Goal: Task Accomplishment & Management: Manage account settings

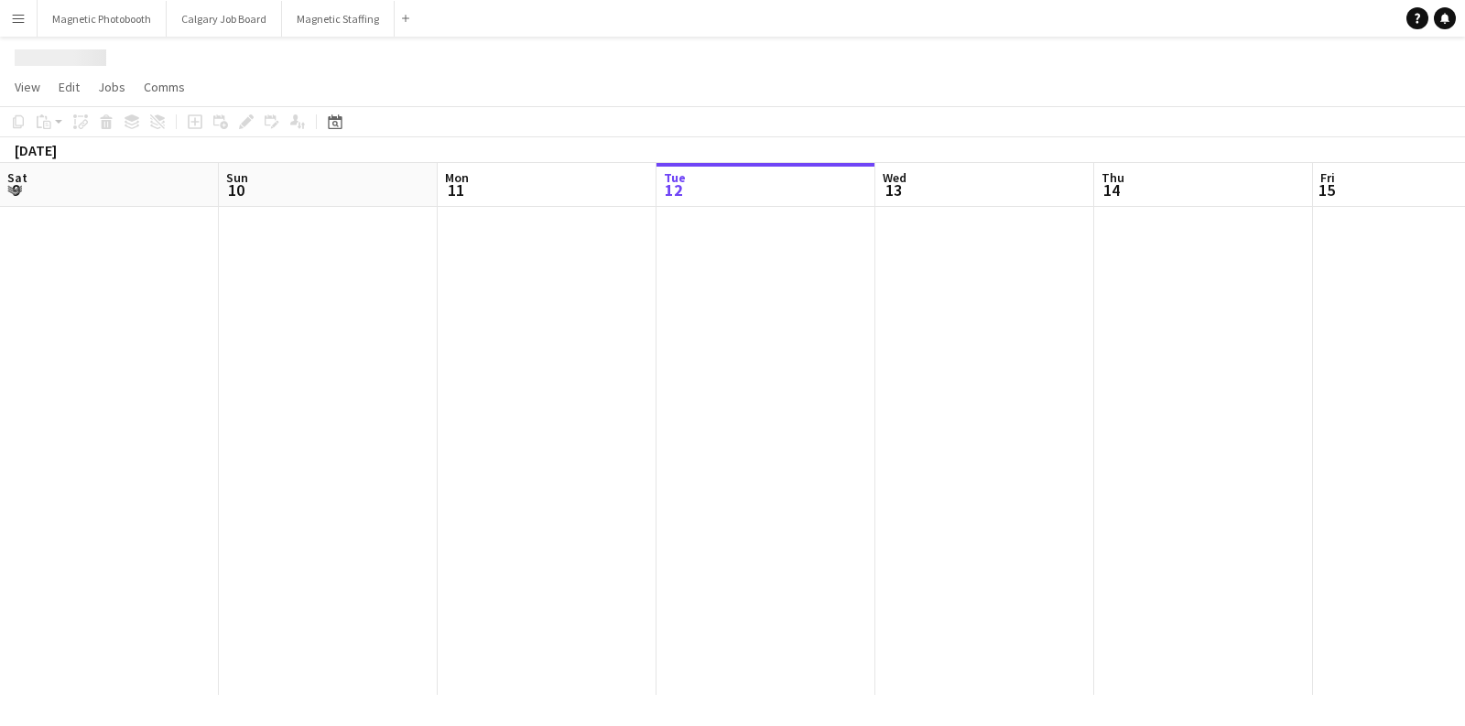
scroll to position [0, 437]
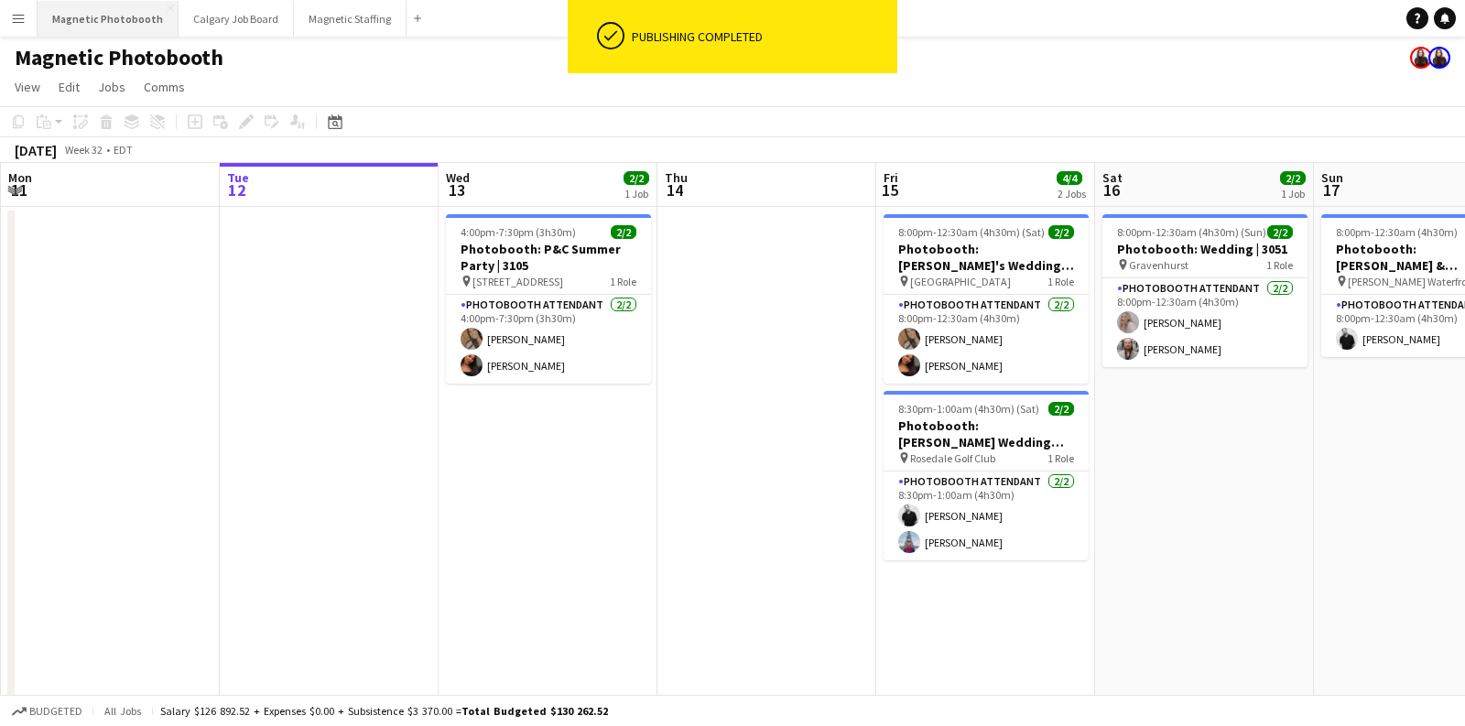
click at [107, 10] on button "Magnetic Photobooth Close" at bounding box center [108, 19] width 141 height 36
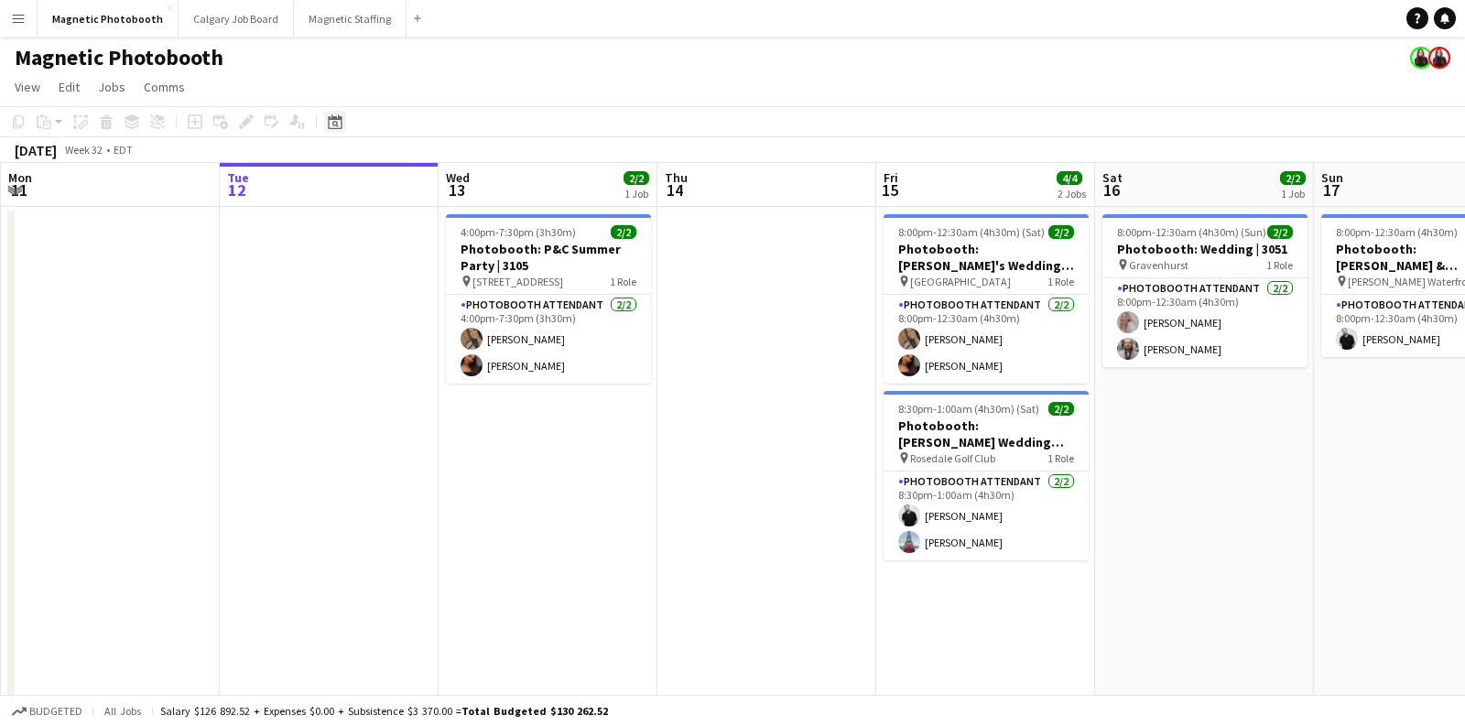
click at [334, 127] on icon "Date picker" at bounding box center [335, 121] width 15 height 15
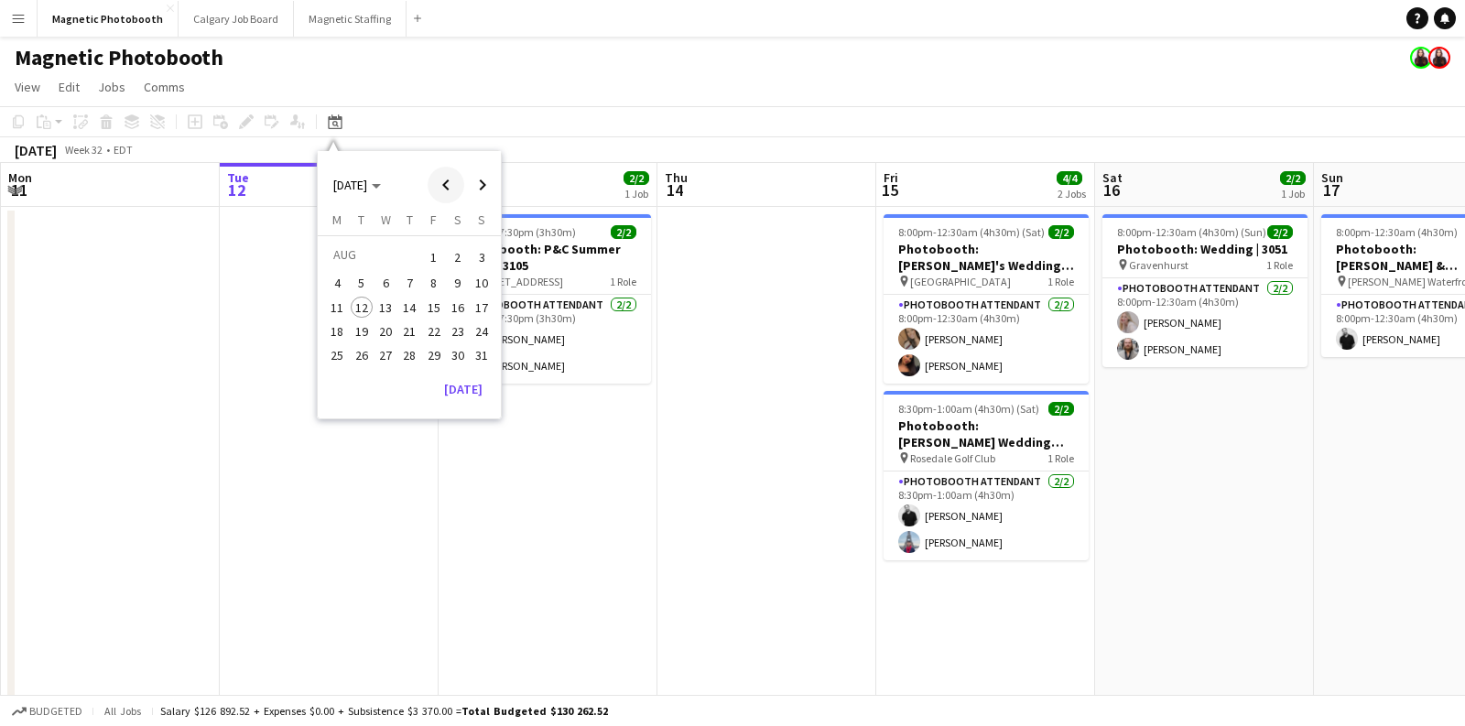
click at [453, 179] on span "Previous month" at bounding box center [446, 185] width 37 height 37
click at [367, 368] on span "29" at bounding box center [362, 375] width 22 height 22
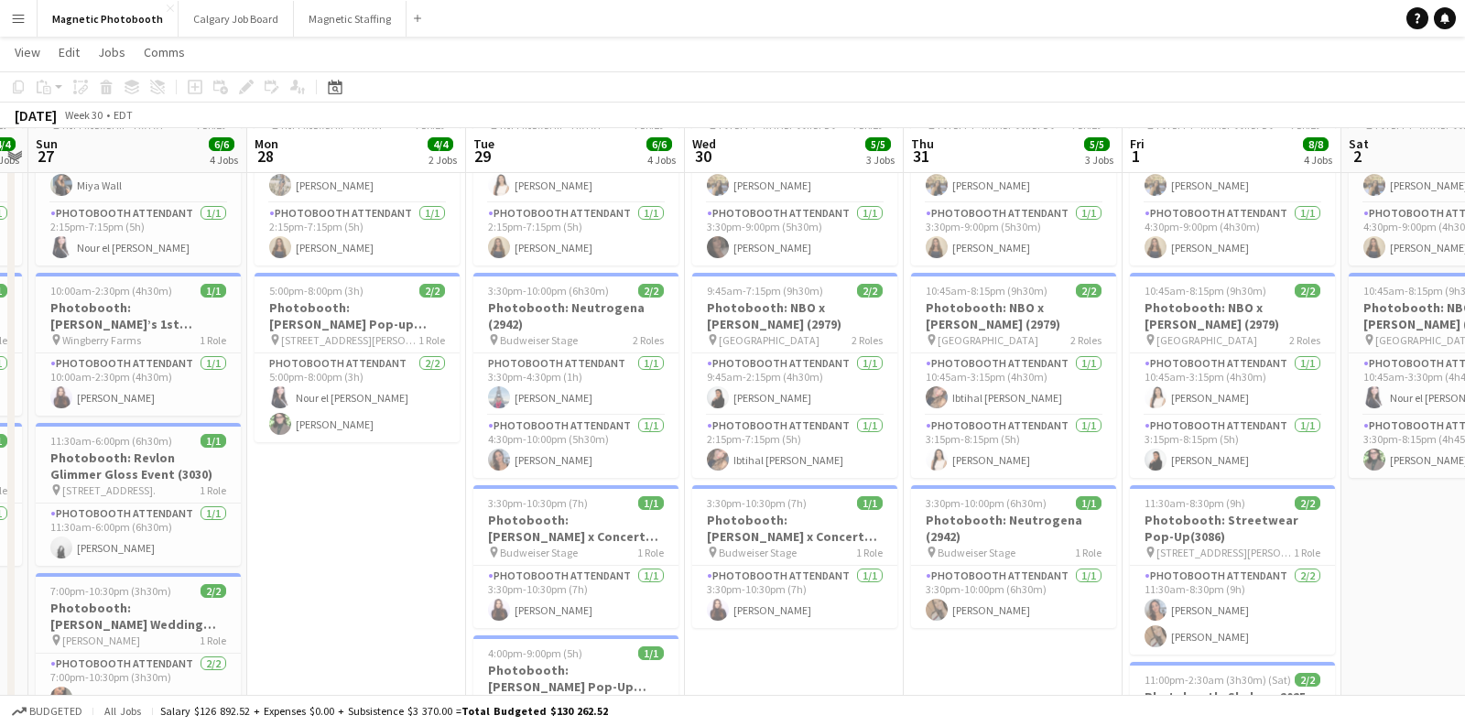
scroll to position [156, 0]
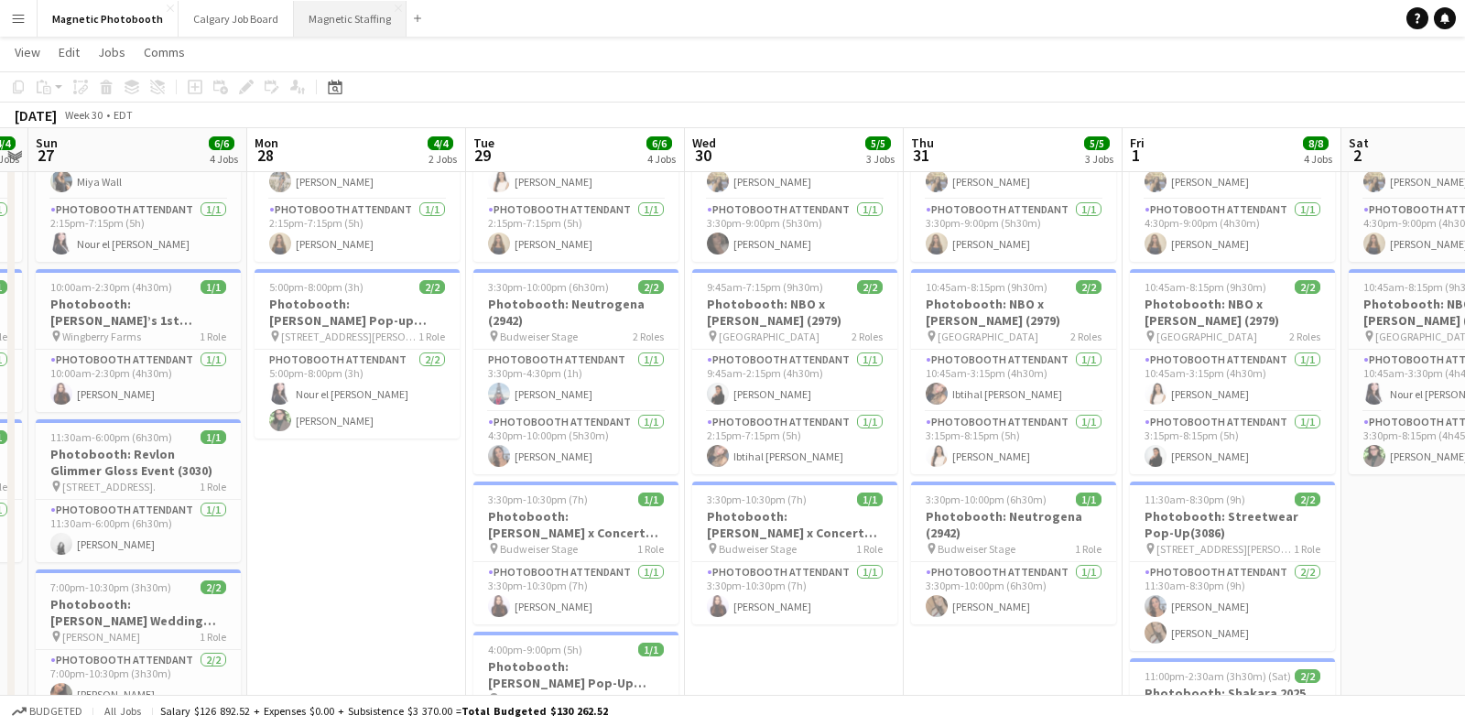
click at [315, 27] on button "Magnetic Staffing Close" at bounding box center [350, 19] width 113 height 36
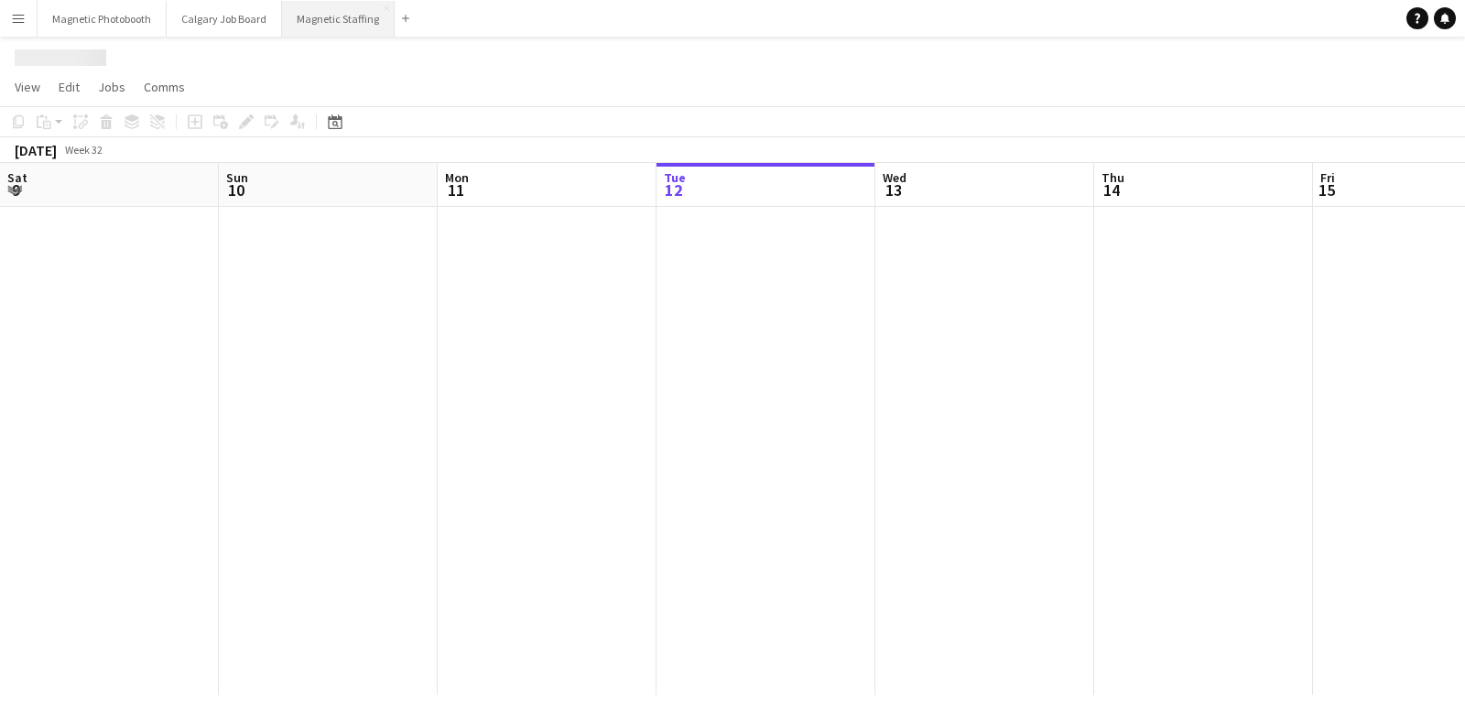
scroll to position [0, 437]
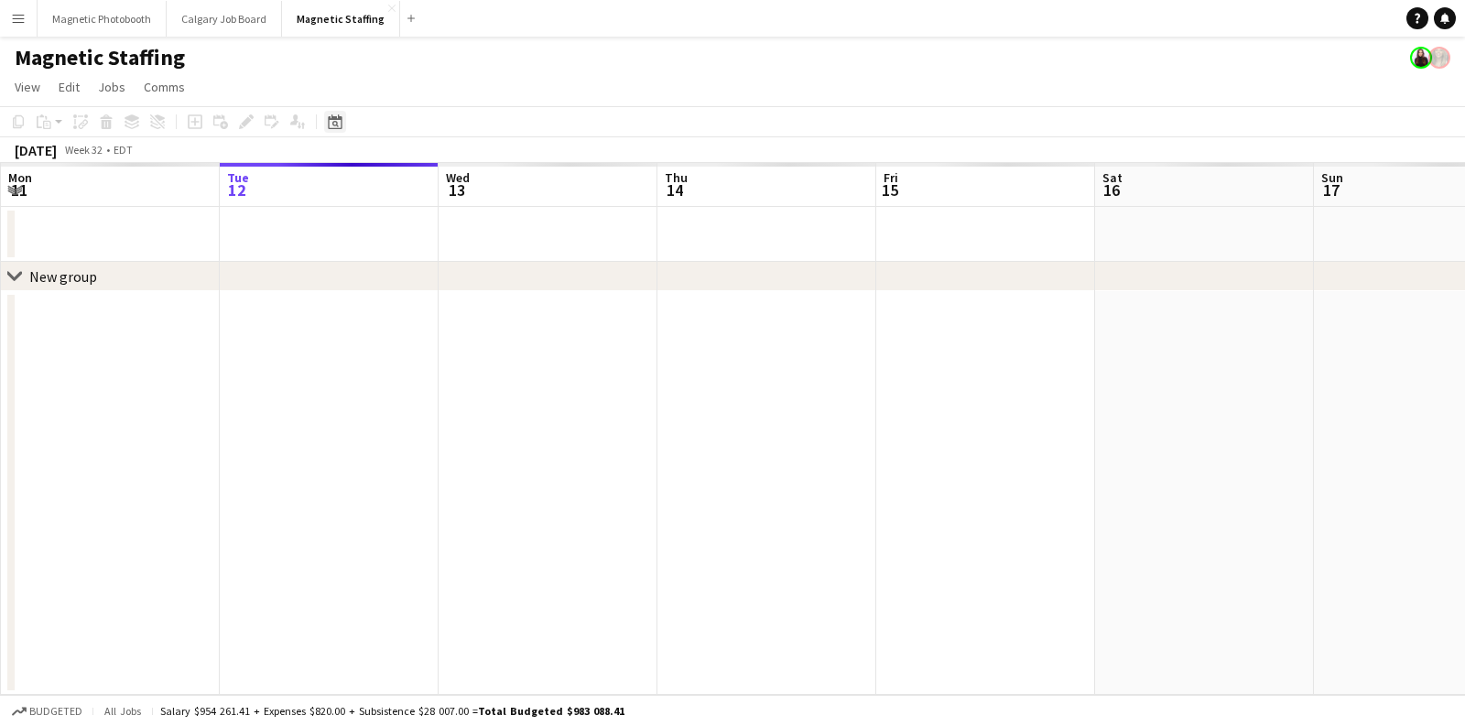
click at [343, 127] on div "Date picker" at bounding box center [335, 122] width 22 height 22
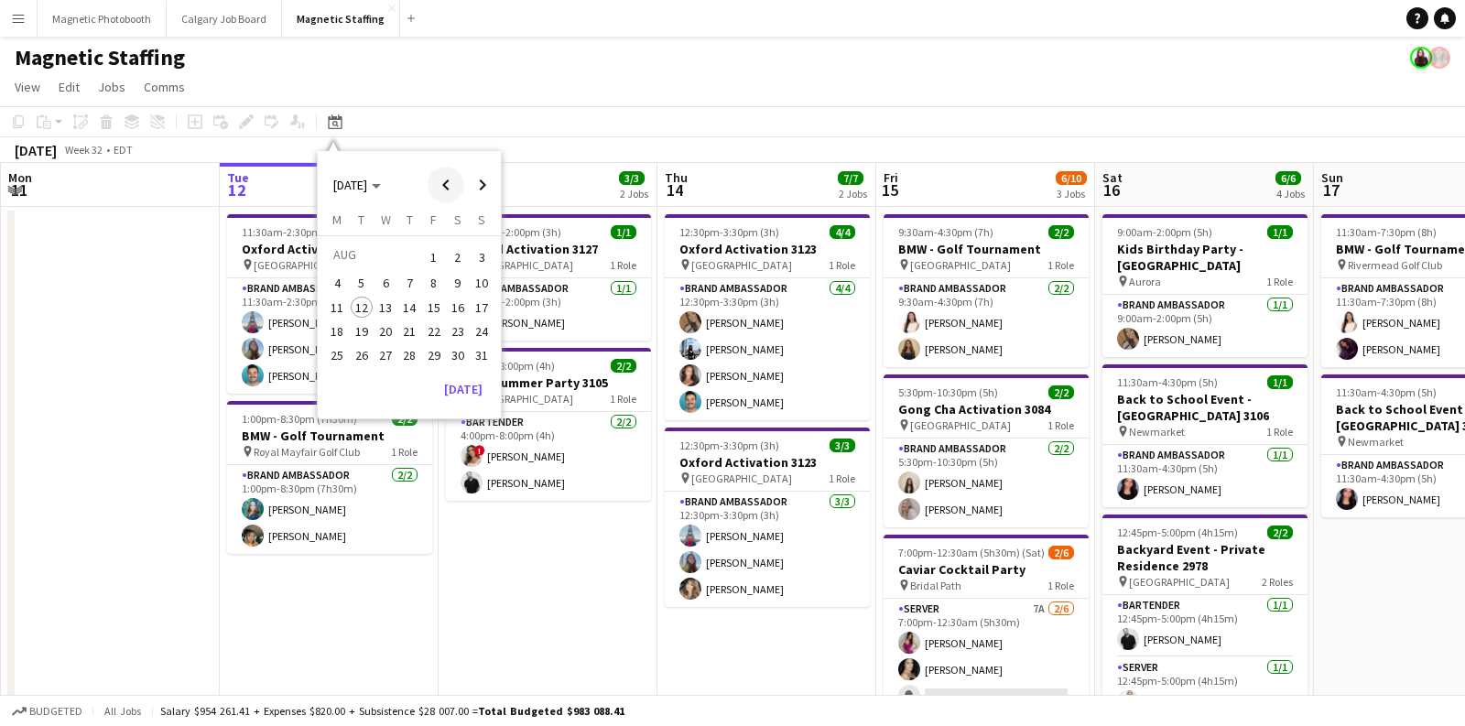
click at [446, 187] on span "Previous month" at bounding box center [446, 185] width 37 height 37
click at [352, 370] on span "29" at bounding box center [362, 375] width 22 height 22
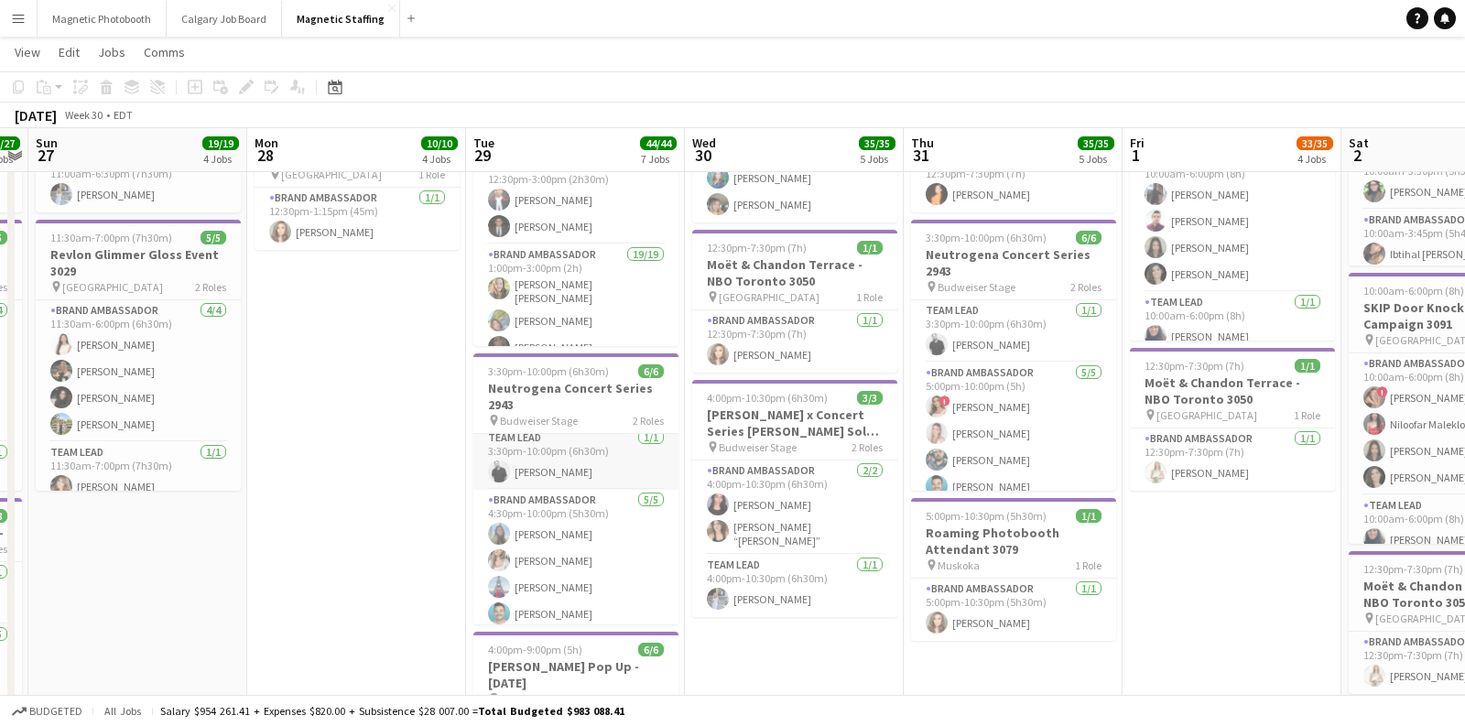
scroll to position [0, 0]
click at [580, 464] on app-card-role "Team Lead [DATE] 3:30pm-10:00pm (6h30m) [PERSON_NAME]" at bounding box center [575, 465] width 205 height 62
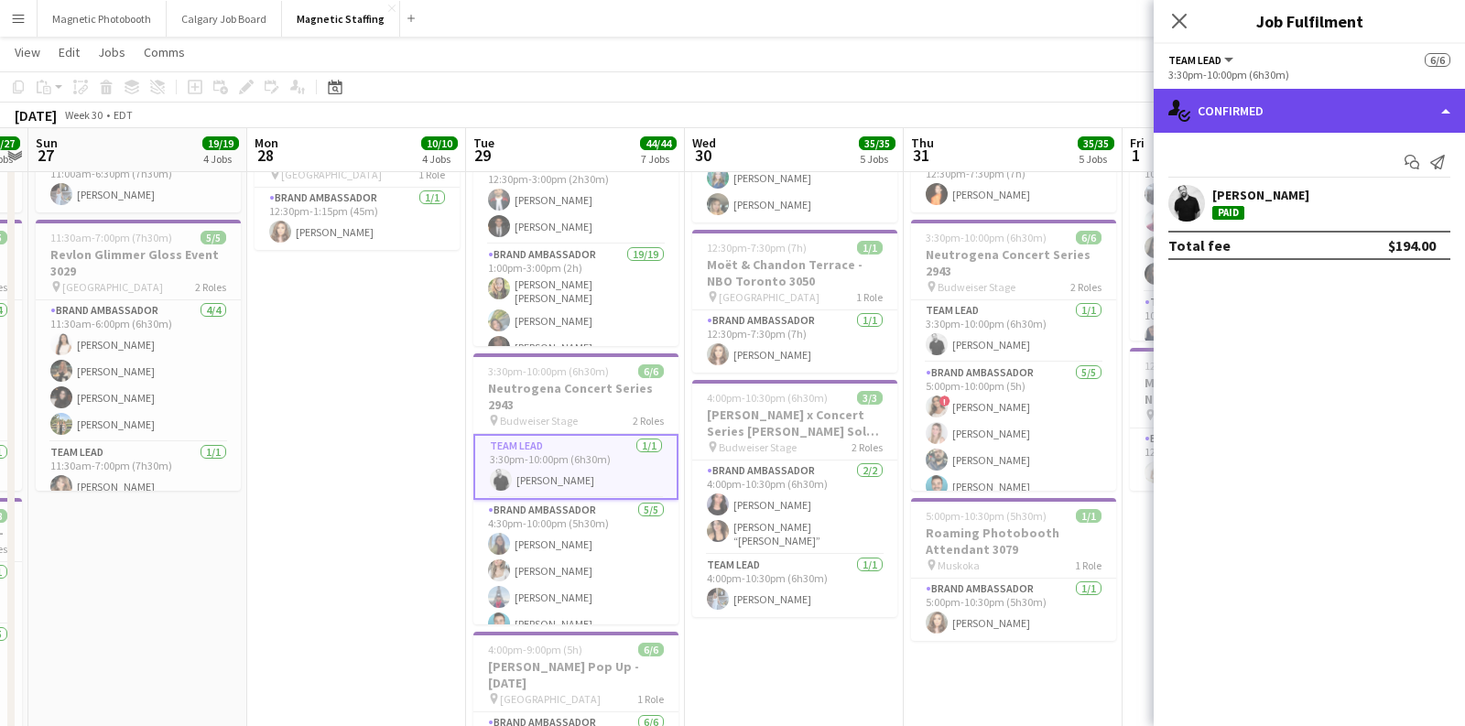
click at [1389, 106] on div "single-neutral-actions-check-2 Confirmed" at bounding box center [1309, 111] width 311 height 44
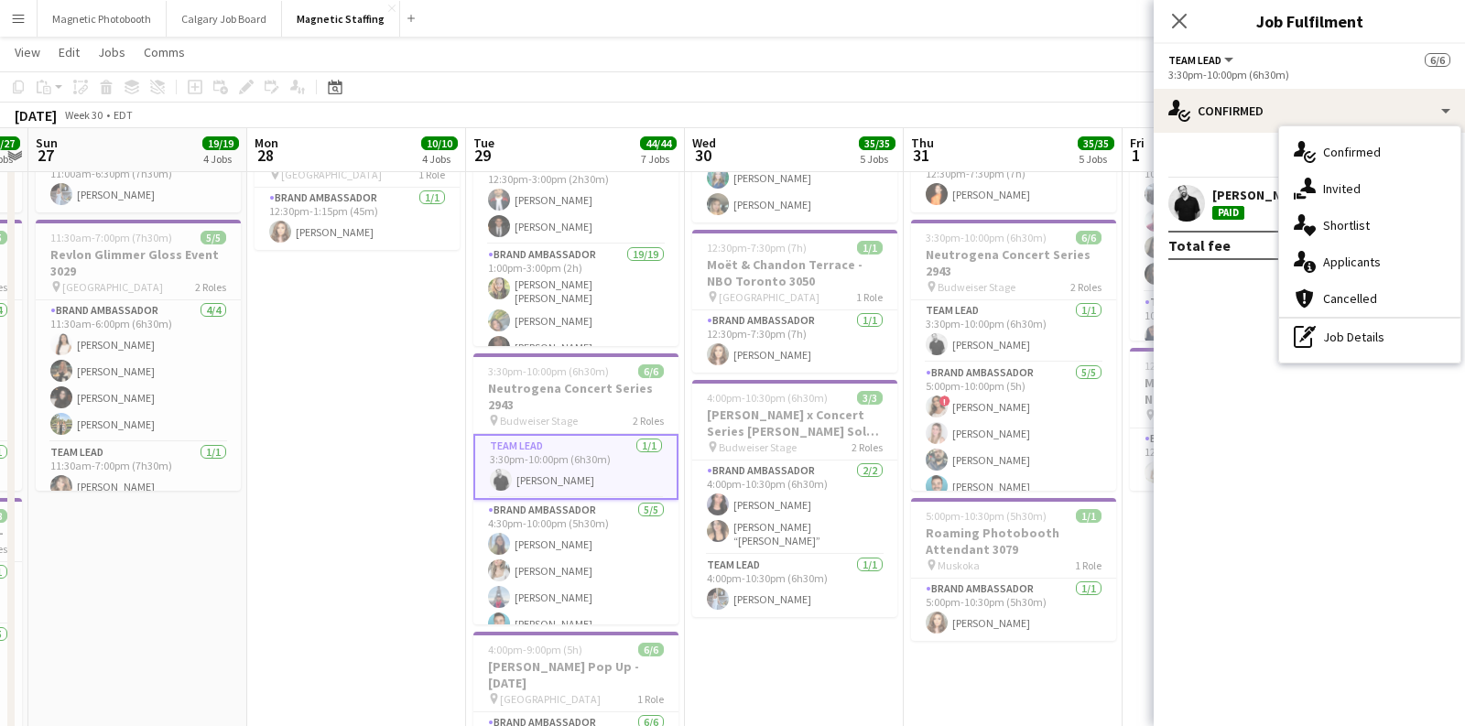
click at [1223, 145] on div "Start chat Send notification [PERSON_NAME] Total fee $194.00" at bounding box center [1309, 204] width 311 height 142
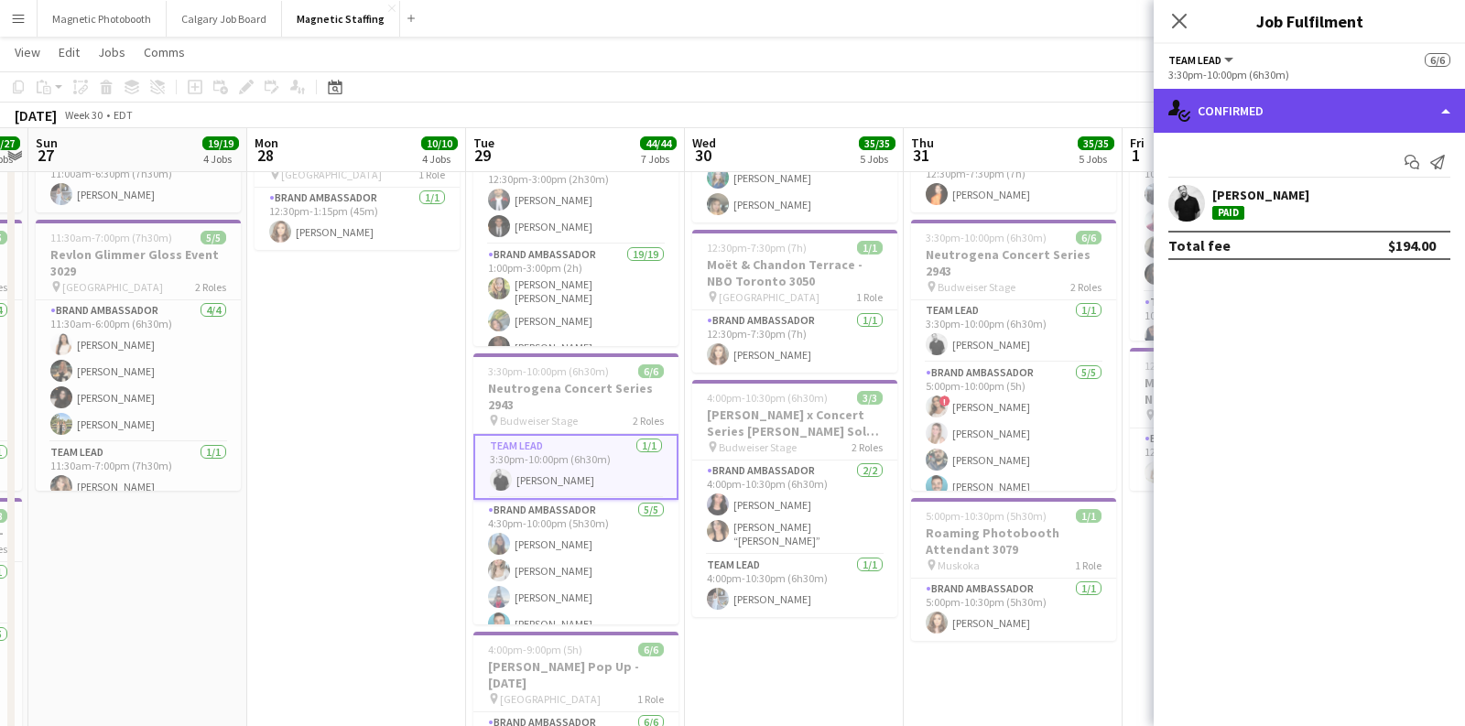
click at [1271, 106] on div "single-neutral-actions-check-2 Confirmed" at bounding box center [1309, 111] width 311 height 44
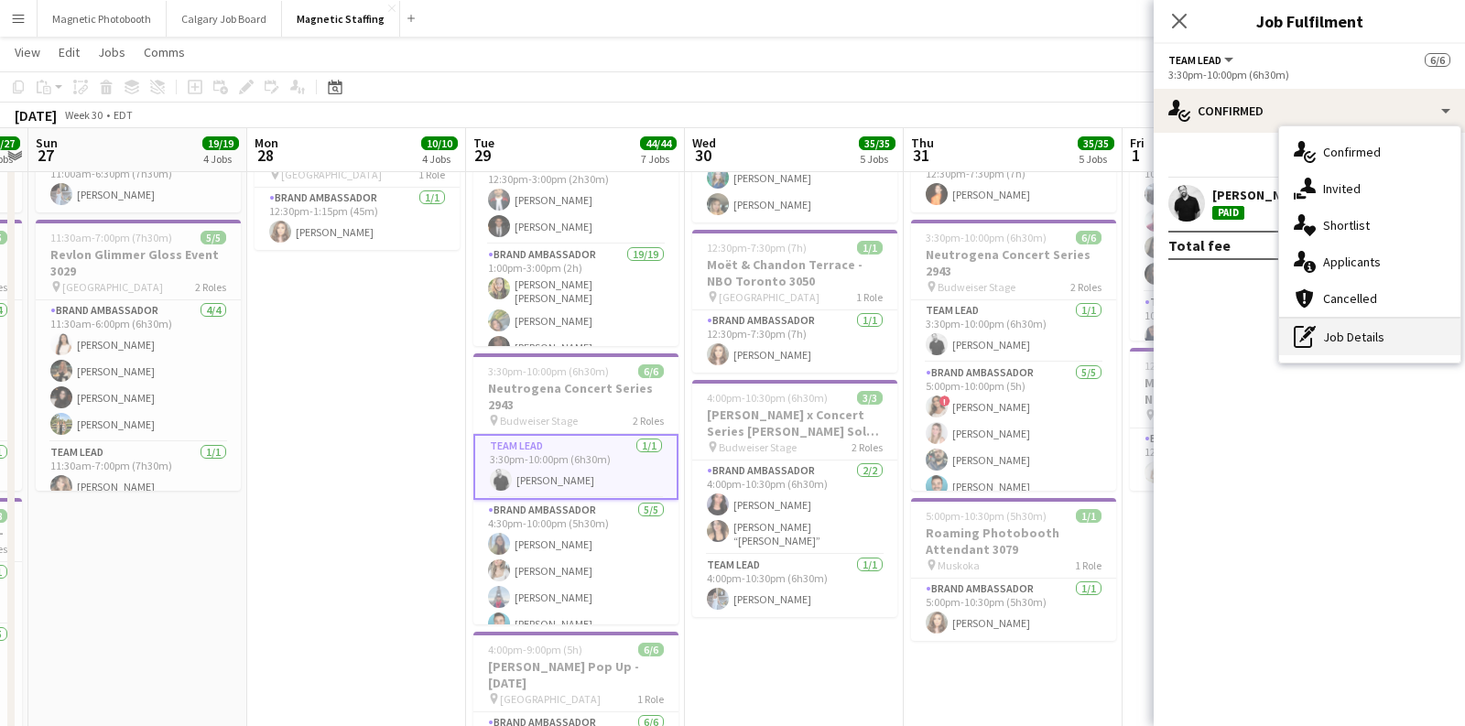
click at [1329, 333] on div "pen-write Job Details" at bounding box center [1369, 337] width 181 height 37
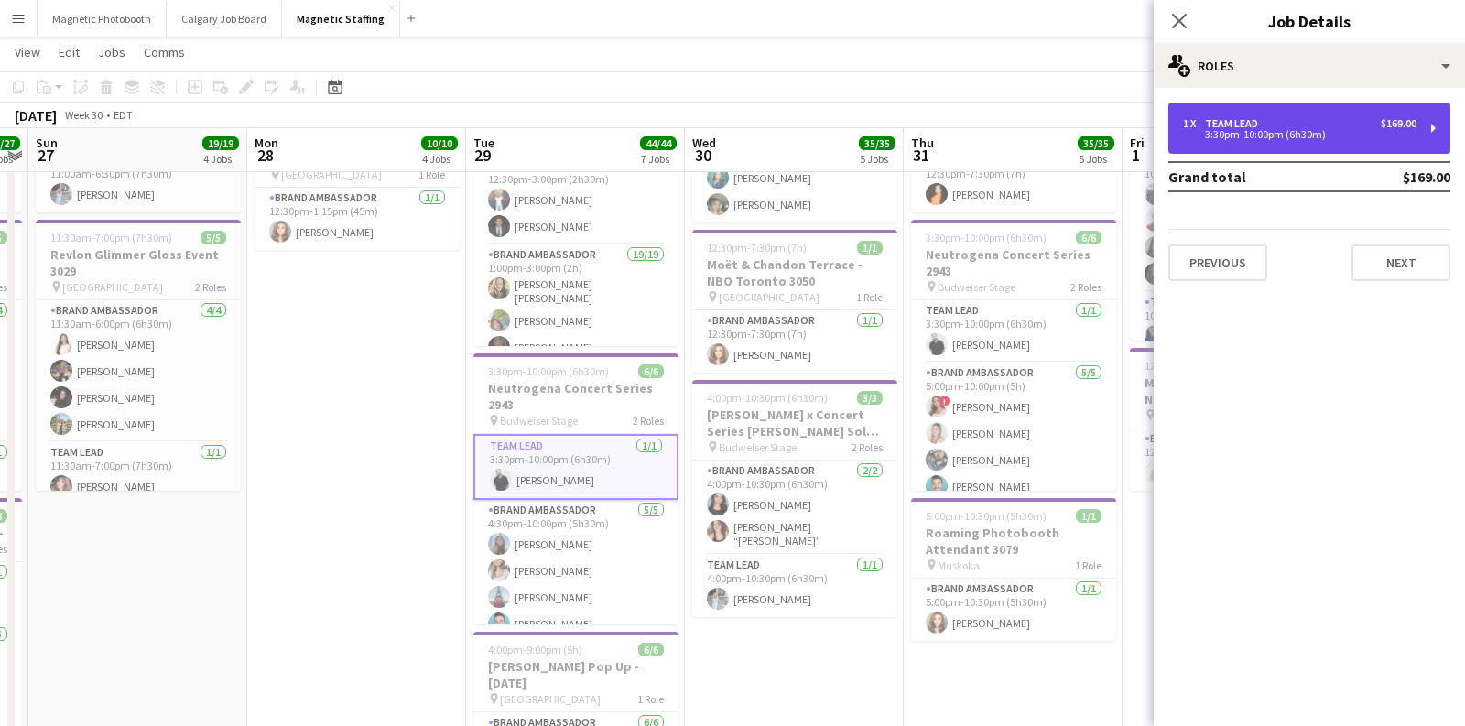
click at [1410, 117] on div "$169.00" at bounding box center [1399, 123] width 36 height 13
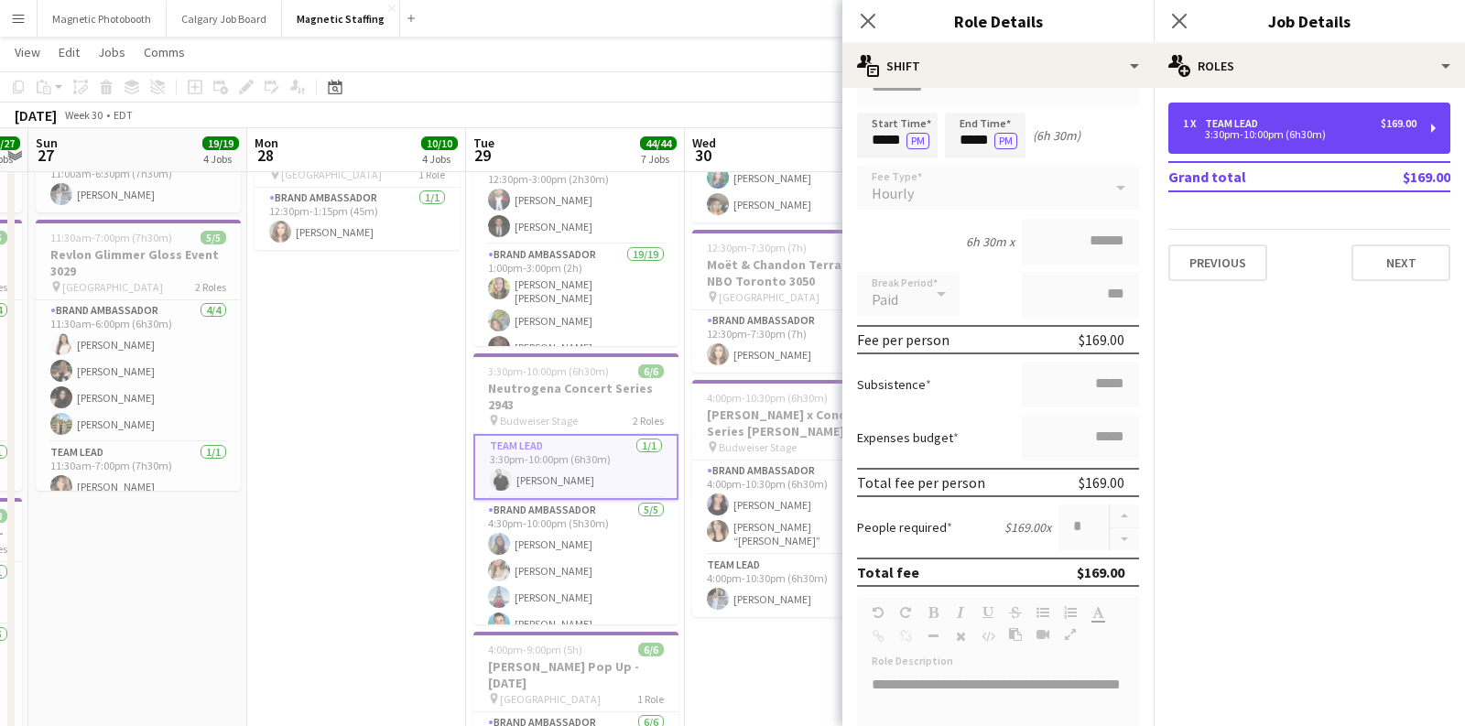
scroll to position [123, 0]
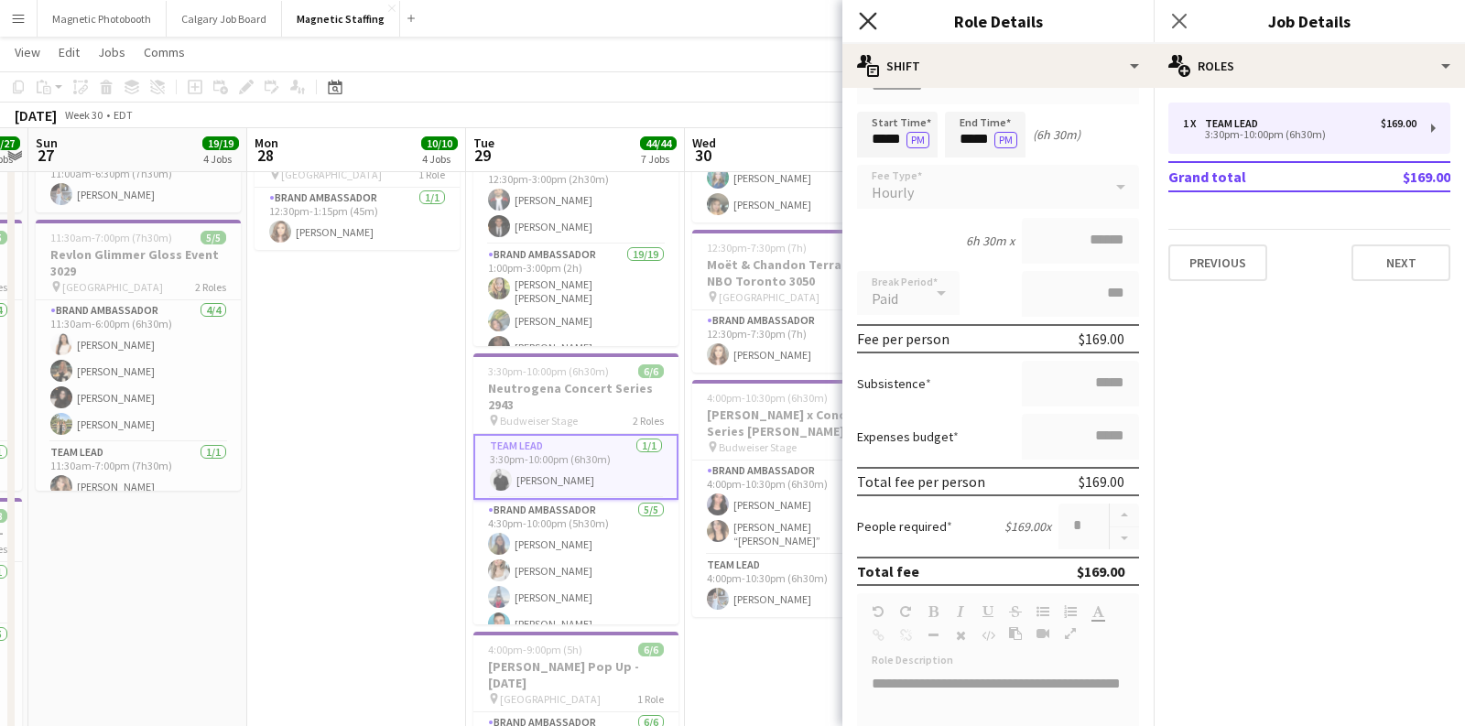
click at [866, 24] on icon "Close pop-in" at bounding box center [867, 20] width 17 height 17
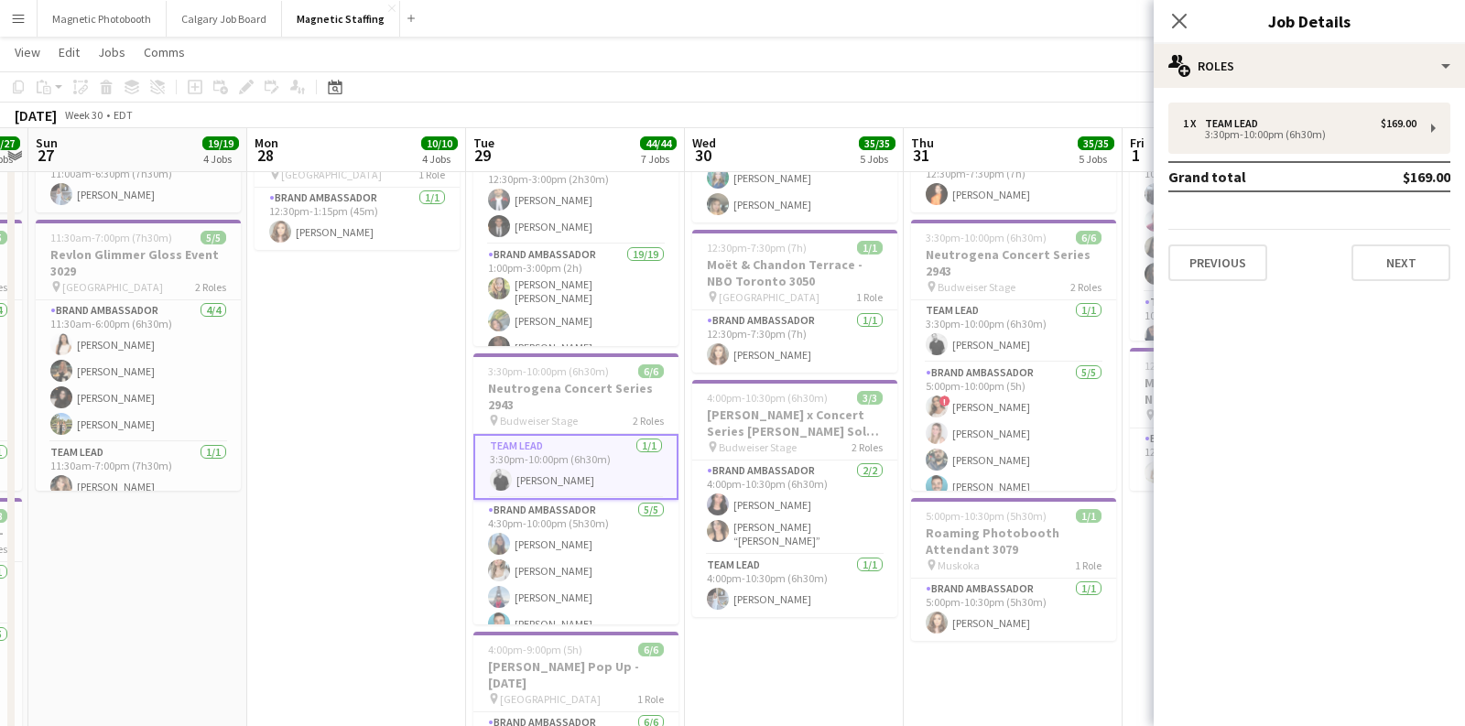
click at [720, 68] on app-page-menu "View Day view expanded Day view collapsed Month view Date picker Jump to [DATE]…" at bounding box center [732, 54] width 1465 height 35
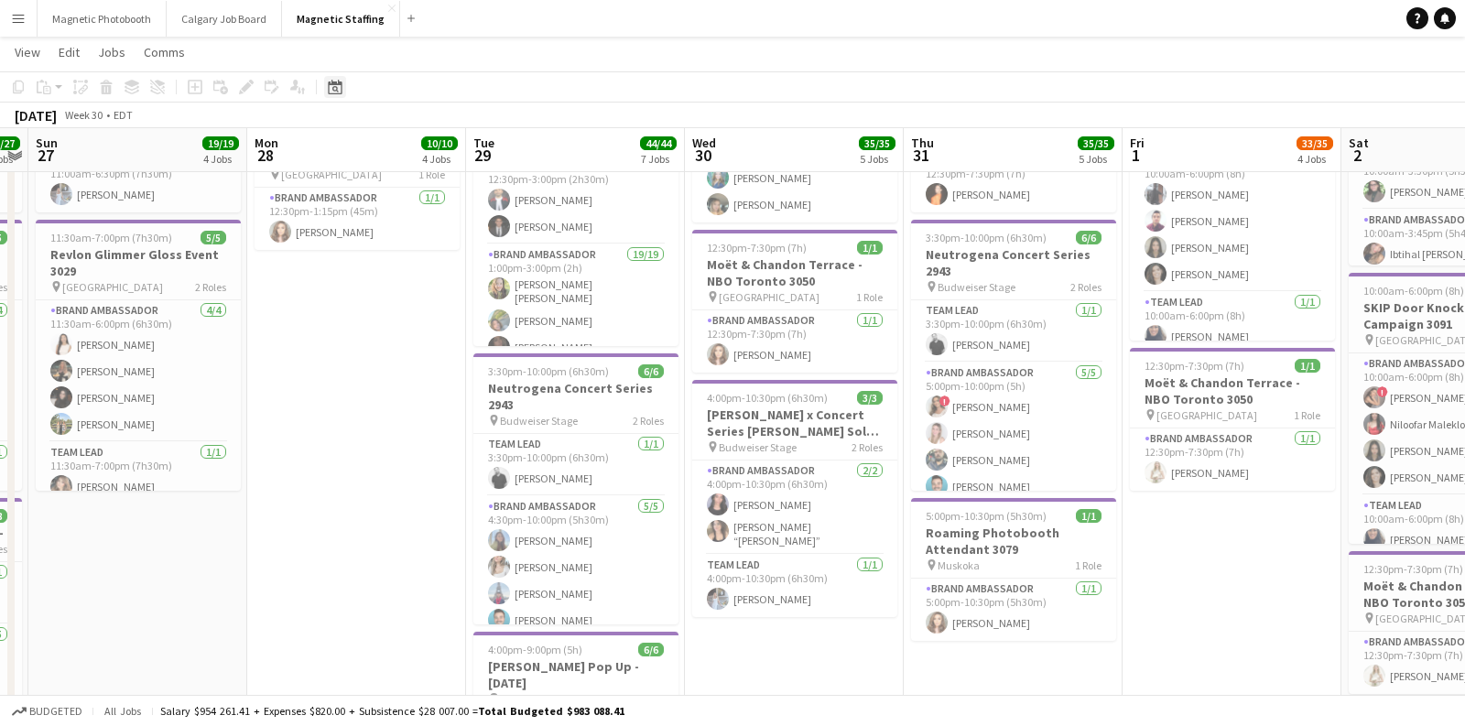
click at [333, 89] on icon "Date picker" at bounding box center [335, 87] width 15 height 15
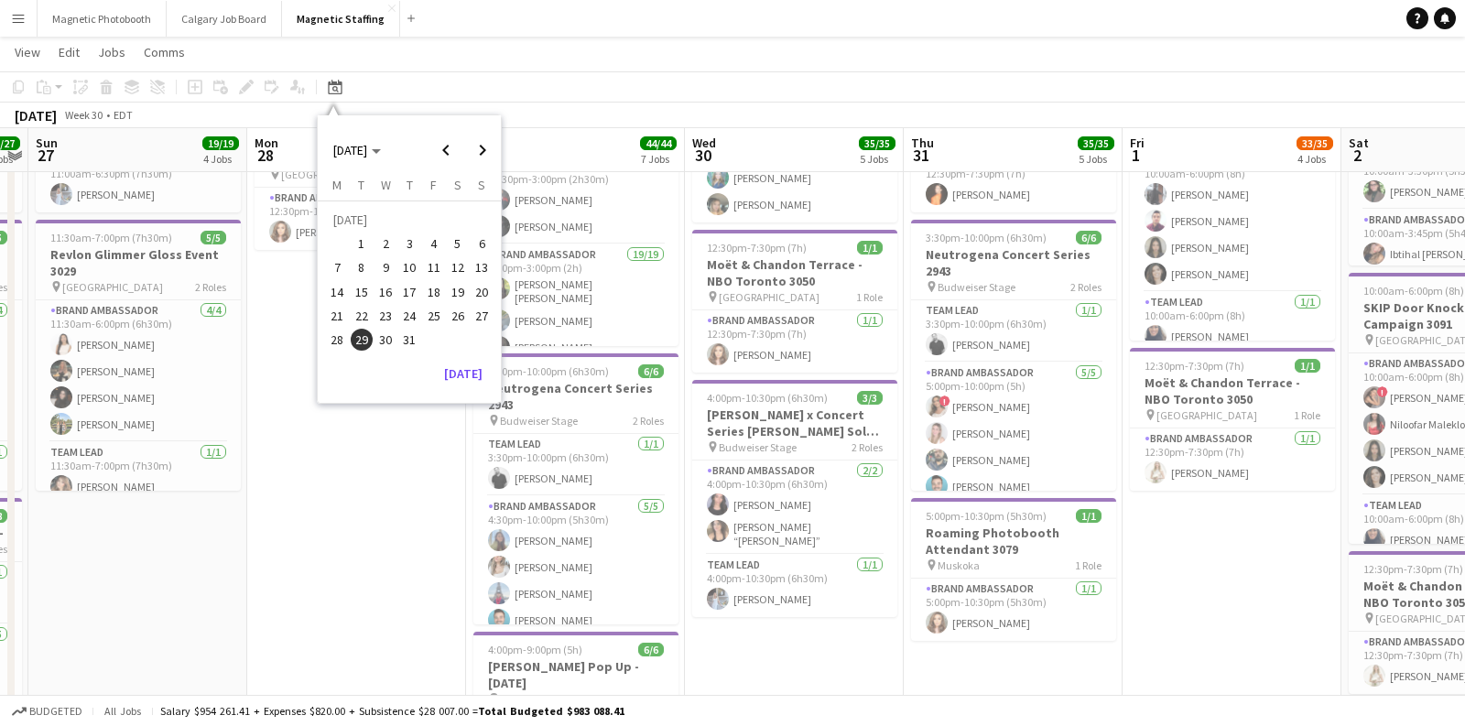
click at [411, 270] on span "10" at bounding box center [409, 268] width 22 height 22
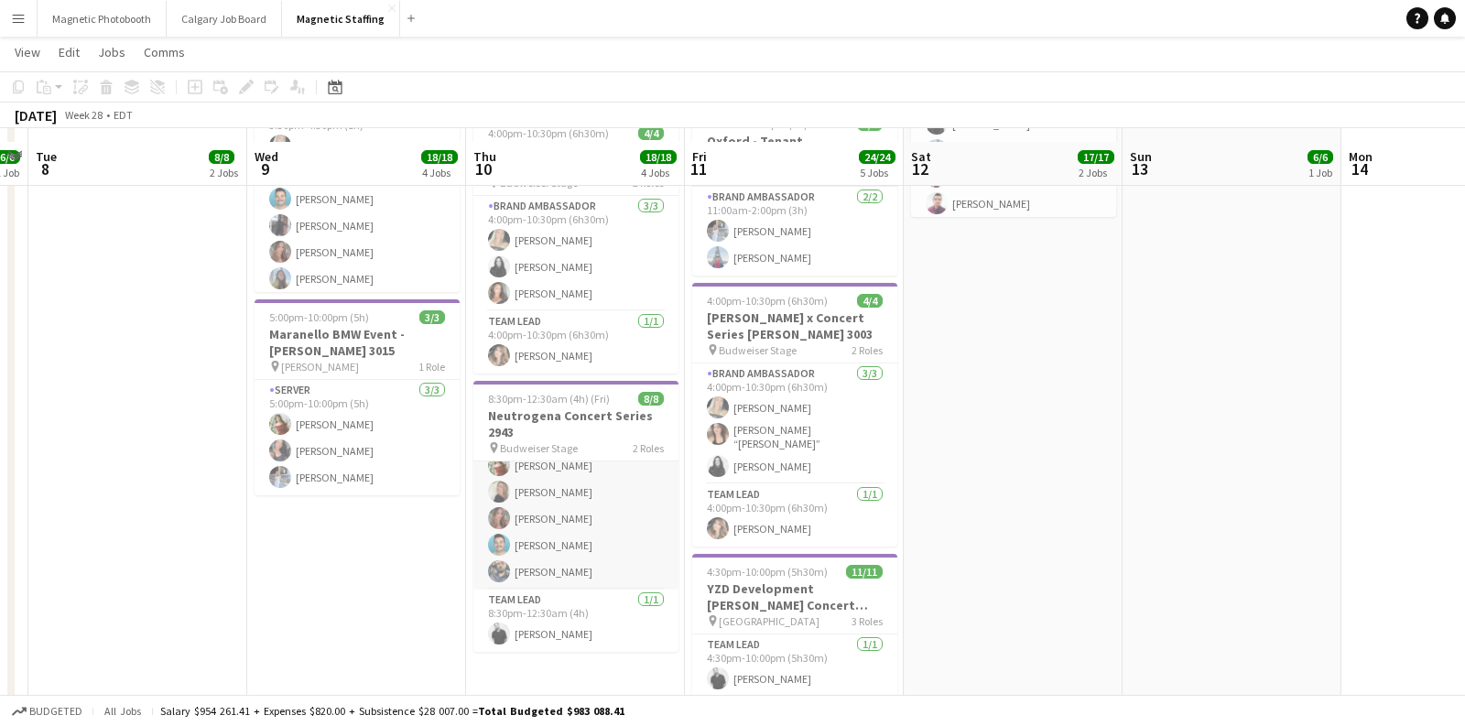
scroll to position [564, 0]
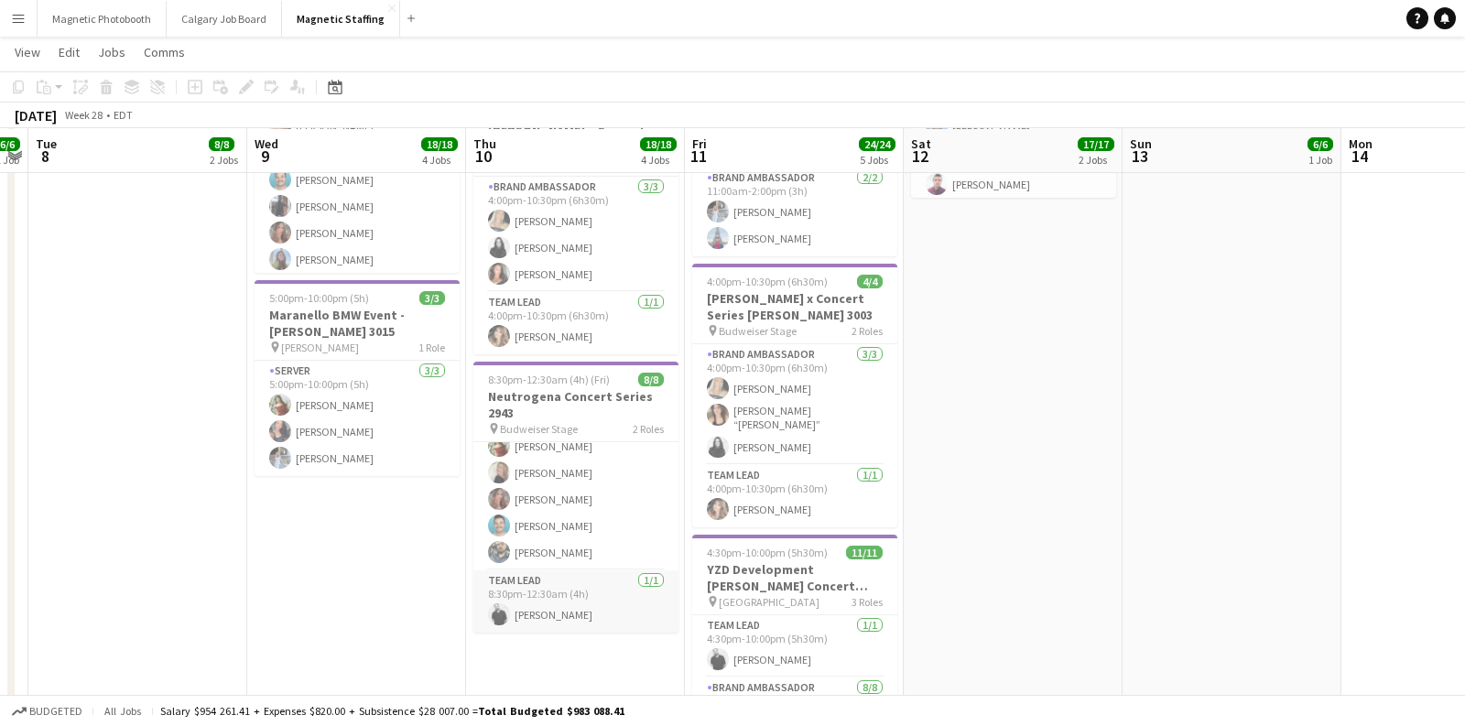
click at [560, 616] on app-card-role "Team Lead [DATE] 8:30pm-12:30am (4h) [PERSON_NAME]" at bounding box center [575, 602] width 205 height 62
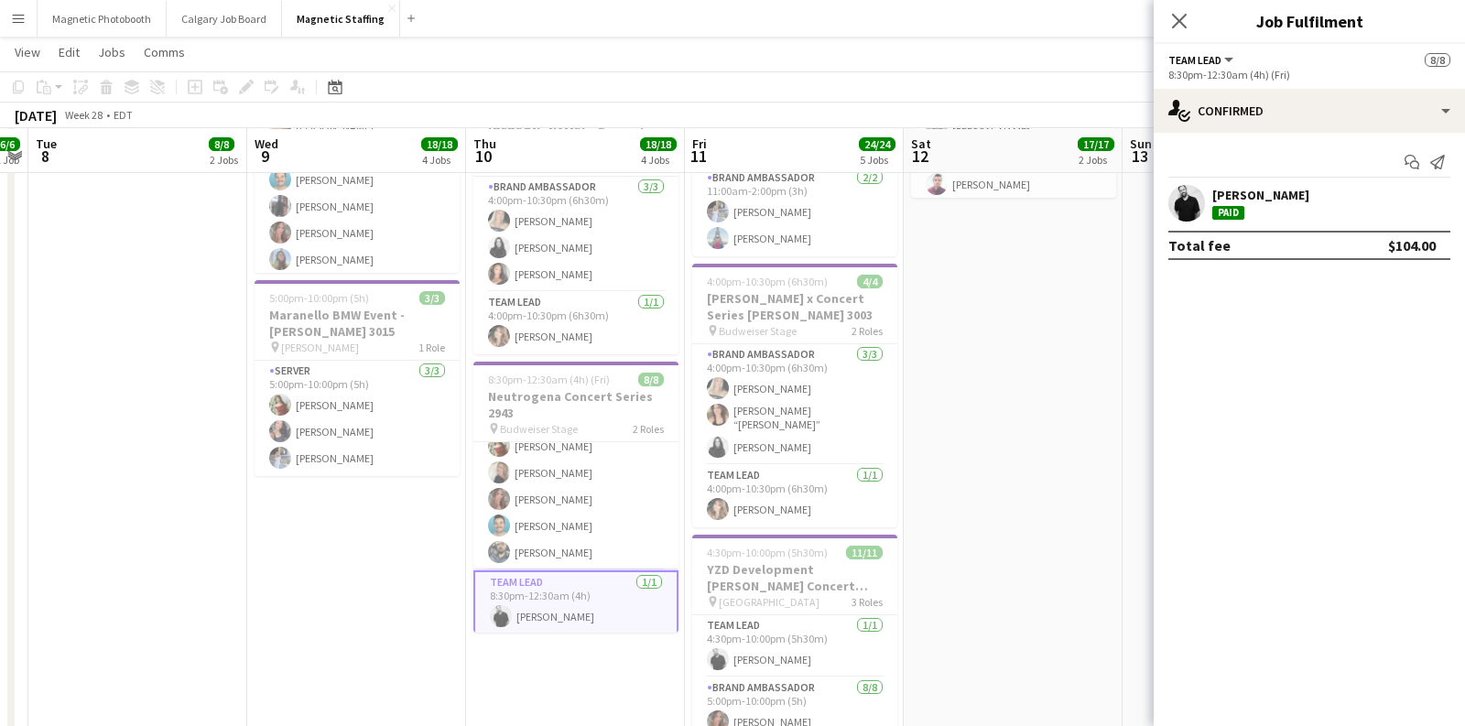
click at [1267, 212] on div "[PERSON_NAME]" at bounding box center [1260, 203] width 97 height 33
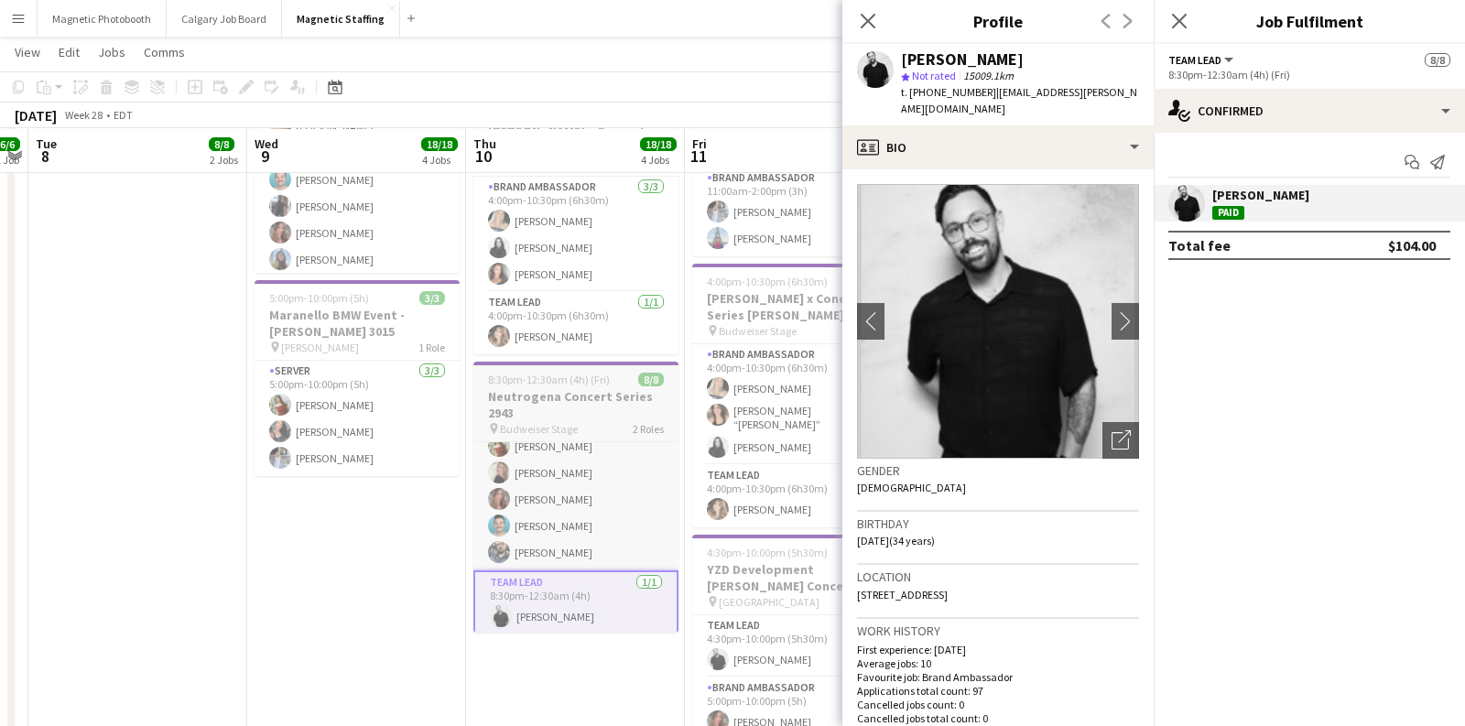
click at [594, 409] on h3 "Neutrogena Concert Series 2943" at bounding box center [575, 404] width 205 height 33
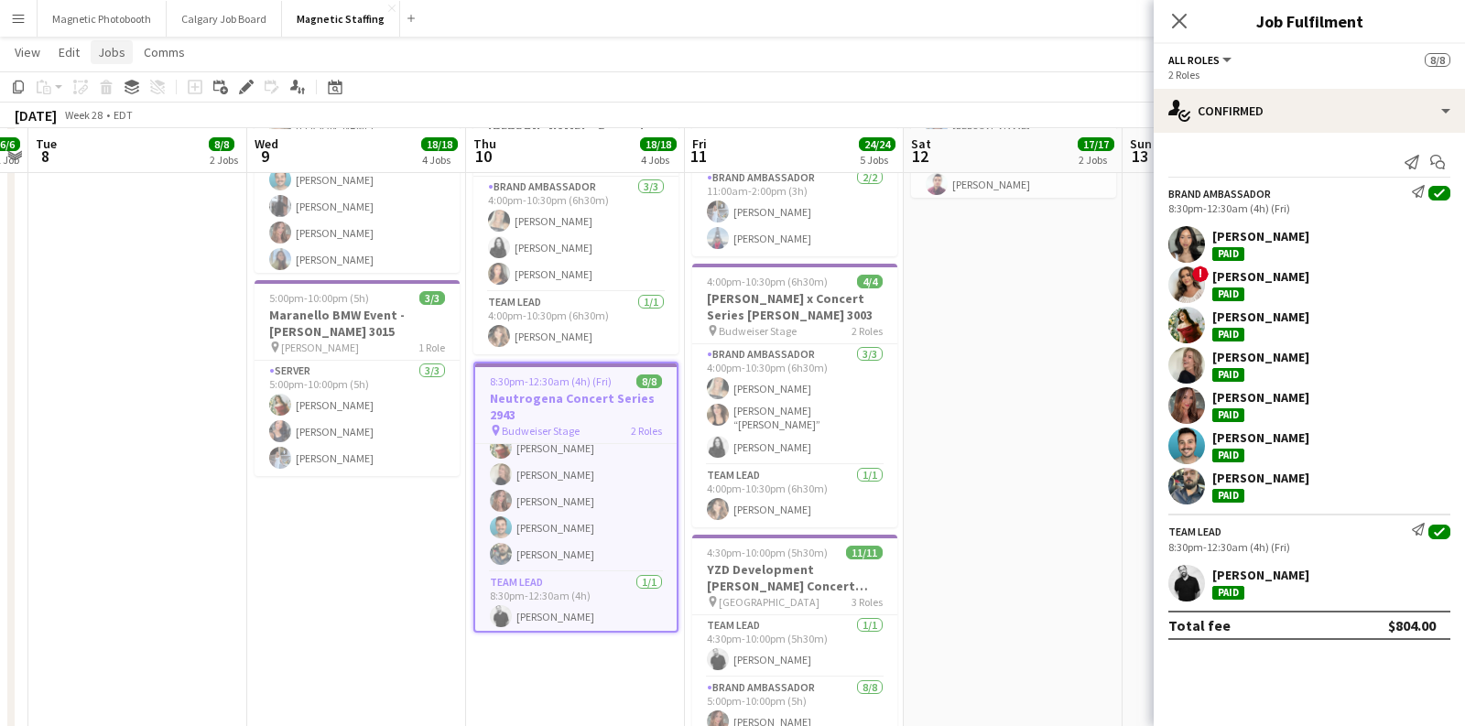
click at [112, 55] on span "Jobs" at bounding box center [111, 52] width 27 height 16
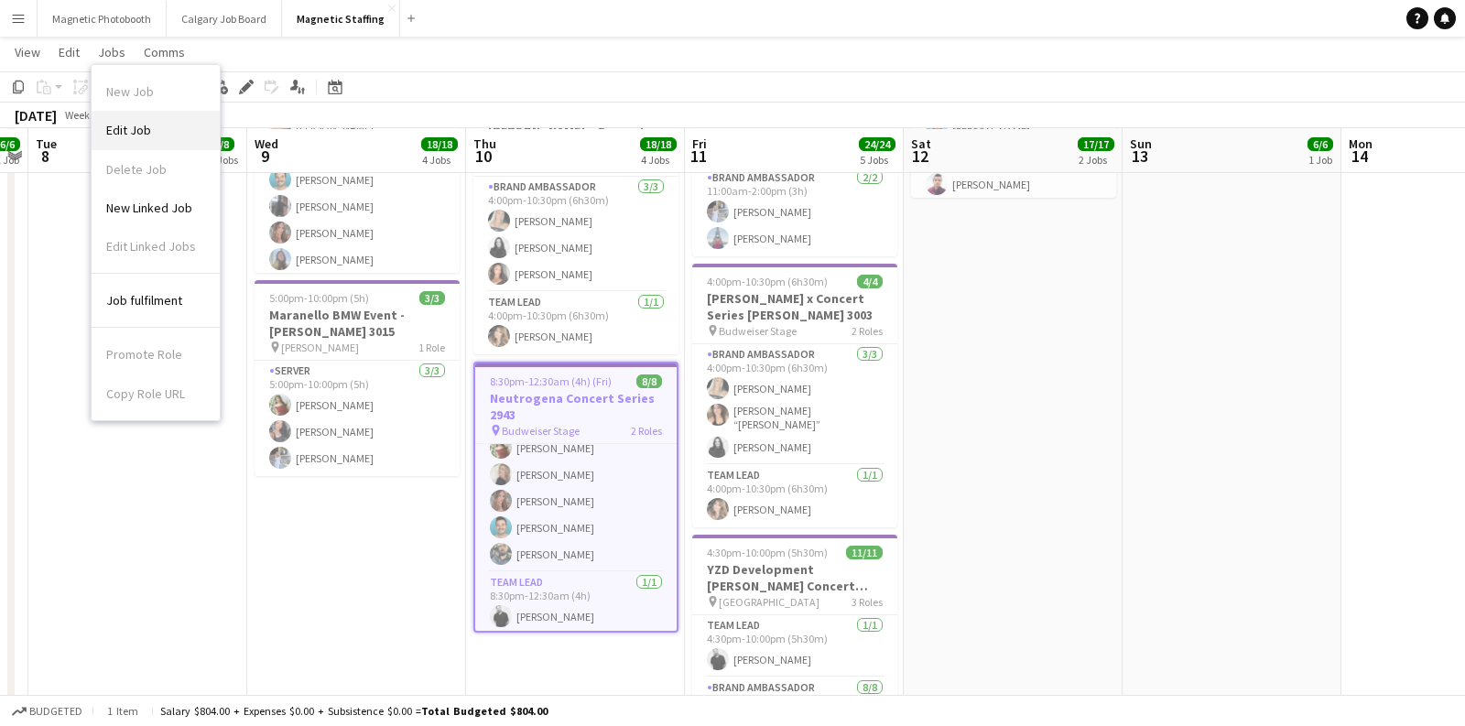
click at [135, 127] on span "Edit Job" at bounding box center [128, 130] width 45 height 16
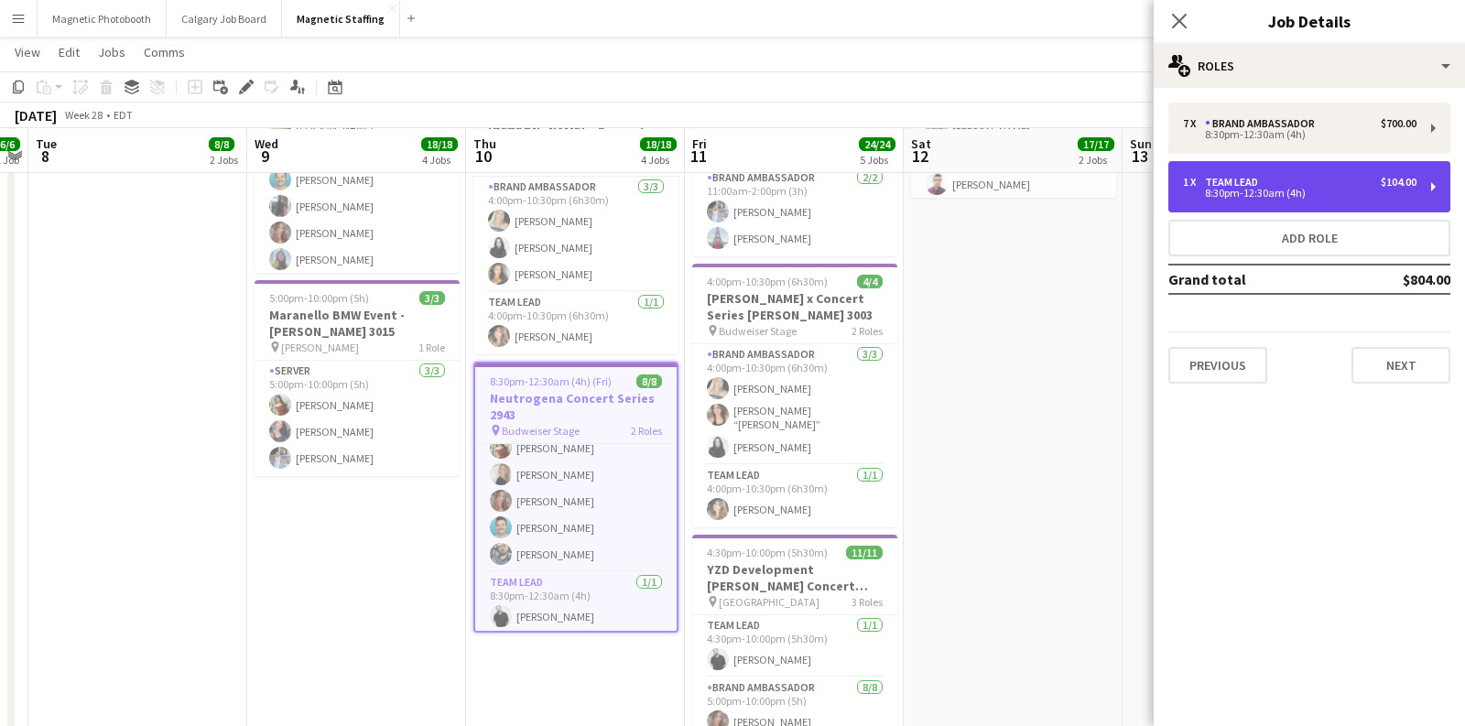
click at [1364, 179] on div "1 x Team Lead $104.00" at bounding box center [1300, 182] width 234 height 13
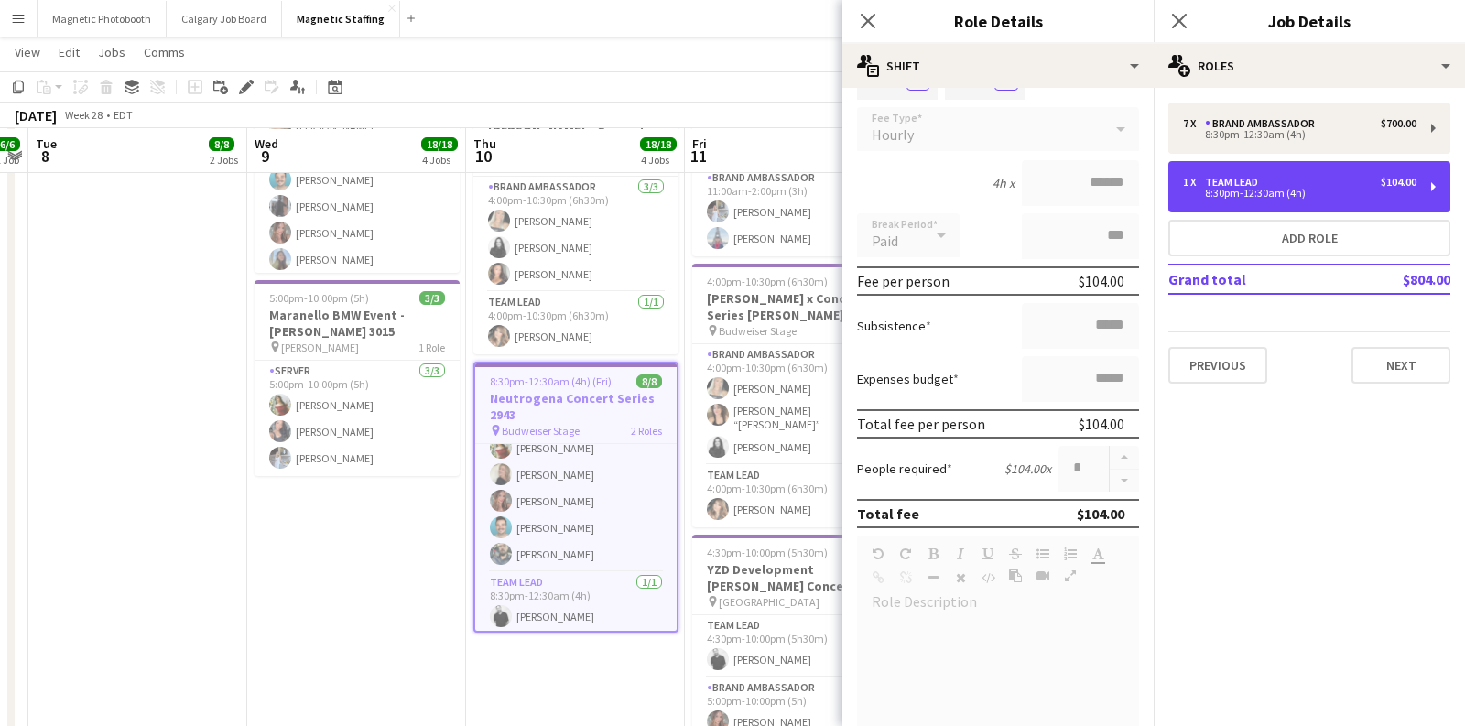
scroll to position [201, 0]
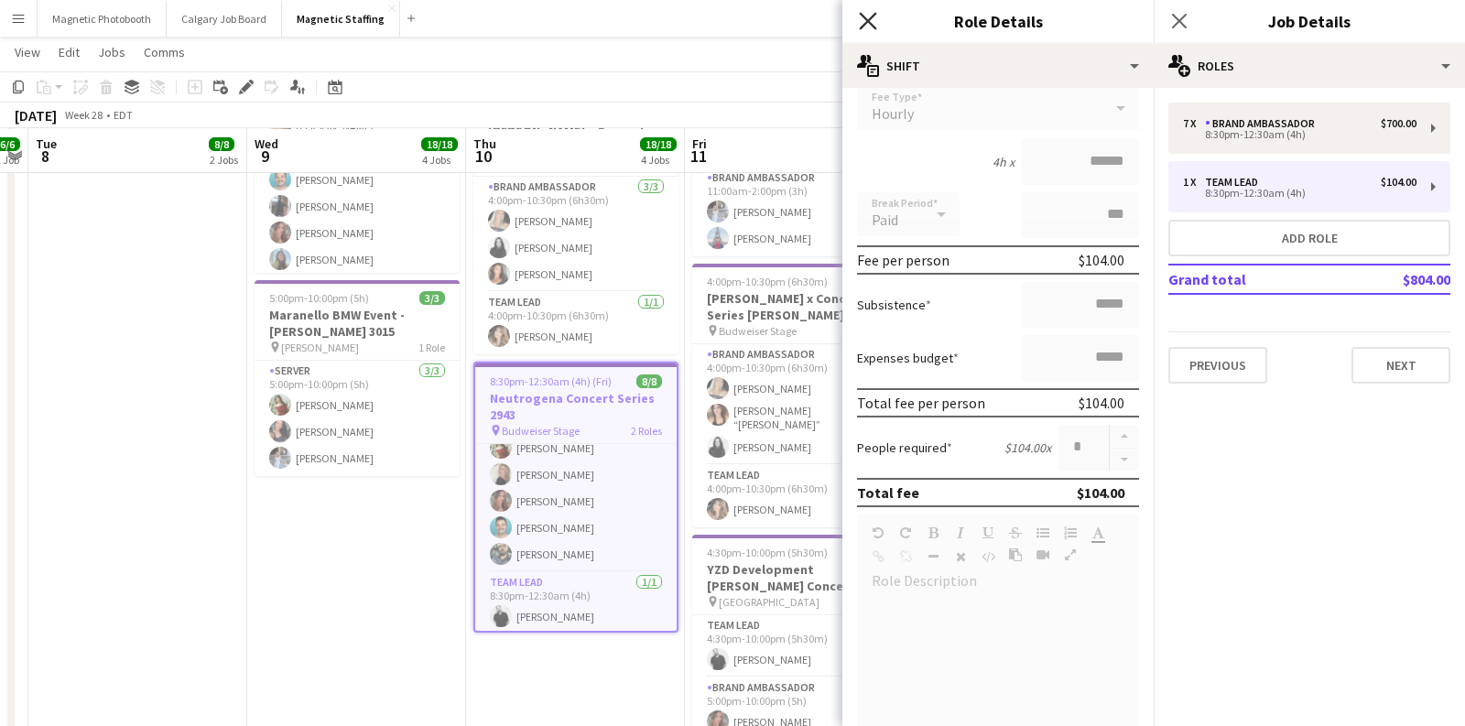
click at [872, 21] on icon "Close pop-in" at bounding box center [867, 20] width 17 height 17
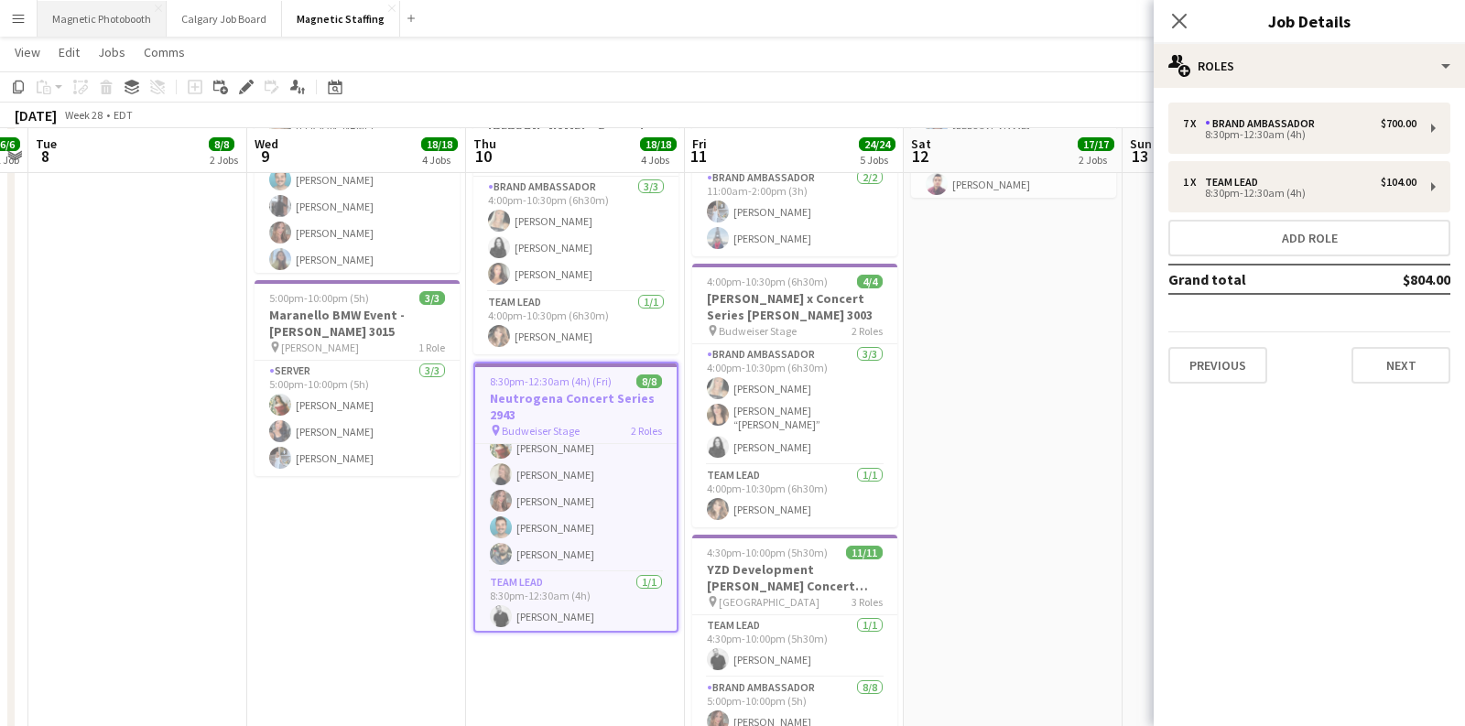
click at [119, 12] on button "Magnetic Photobooth Close" at bounding box center [102, 19] width 129 height 36
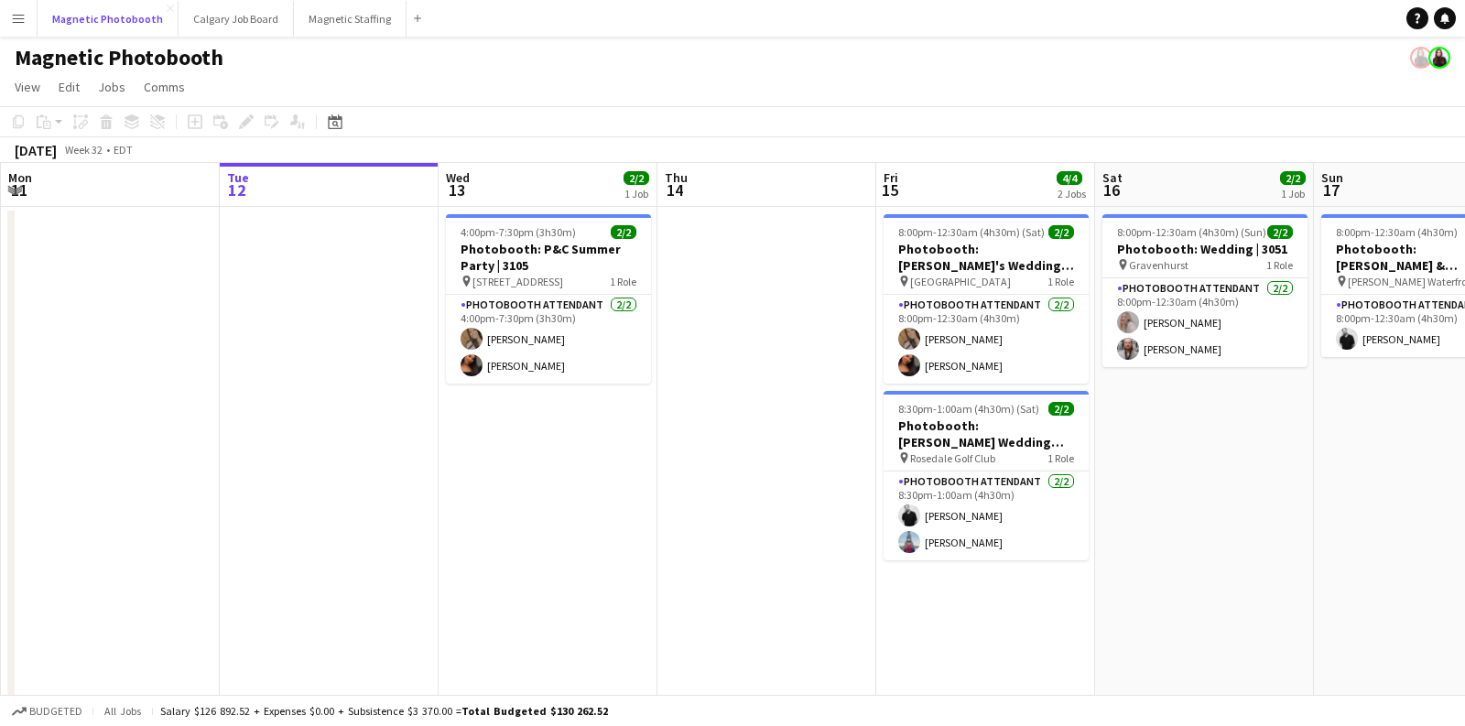
scroll to position [0, 377]
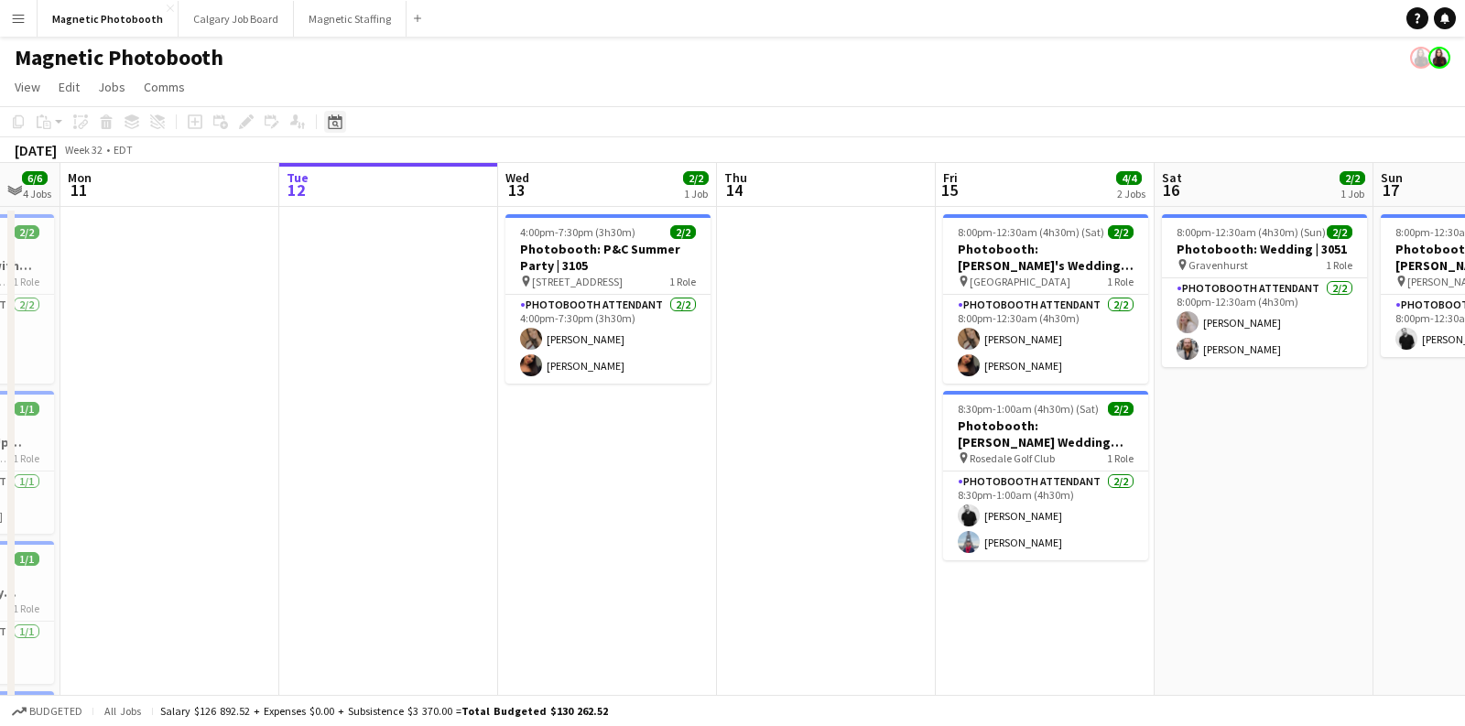
click at [336, 123] on icon at bounding box center [335, 124] width 6 height 6
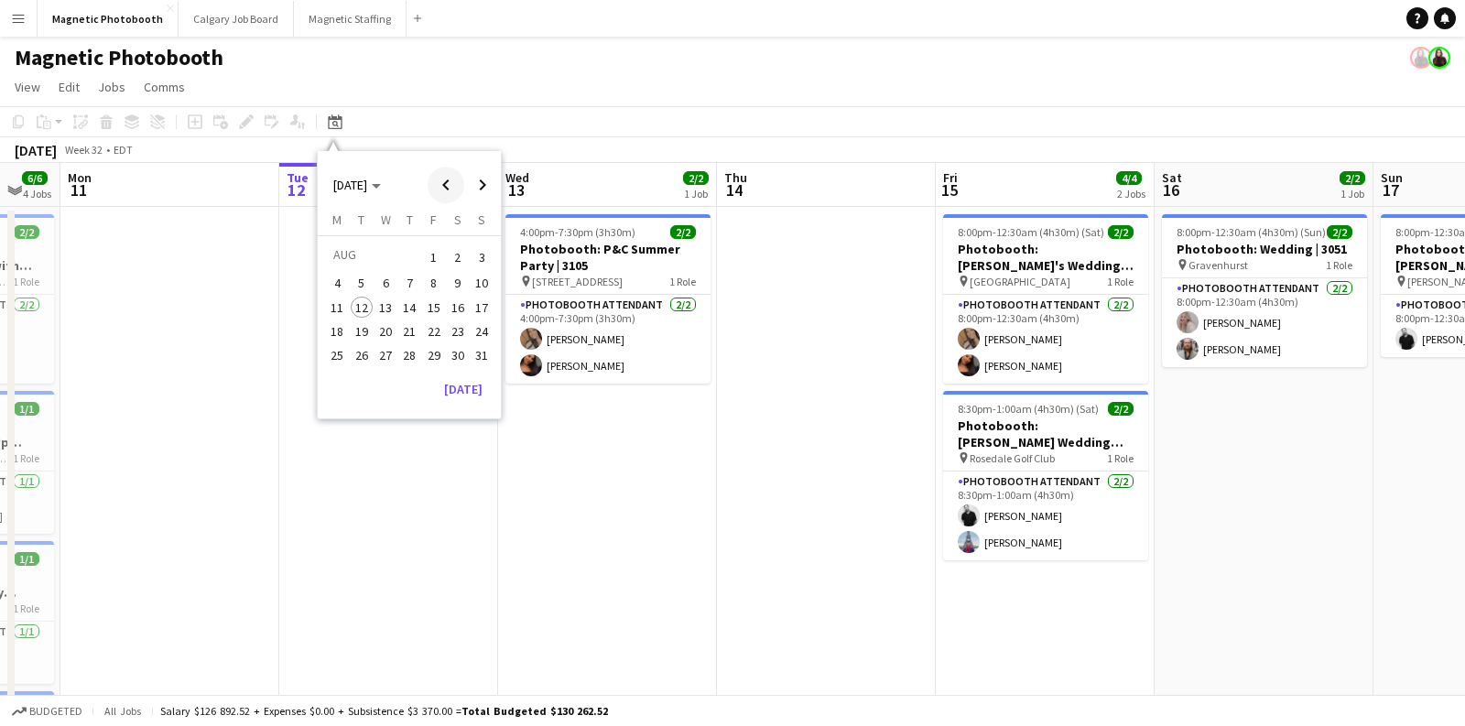
click at [437, 183] on span "Previous month" at bounding box center [446, 185] width 37 height 37
click at [409, 300] on span "10" at bounding box center [409, 303] width 22 height 22
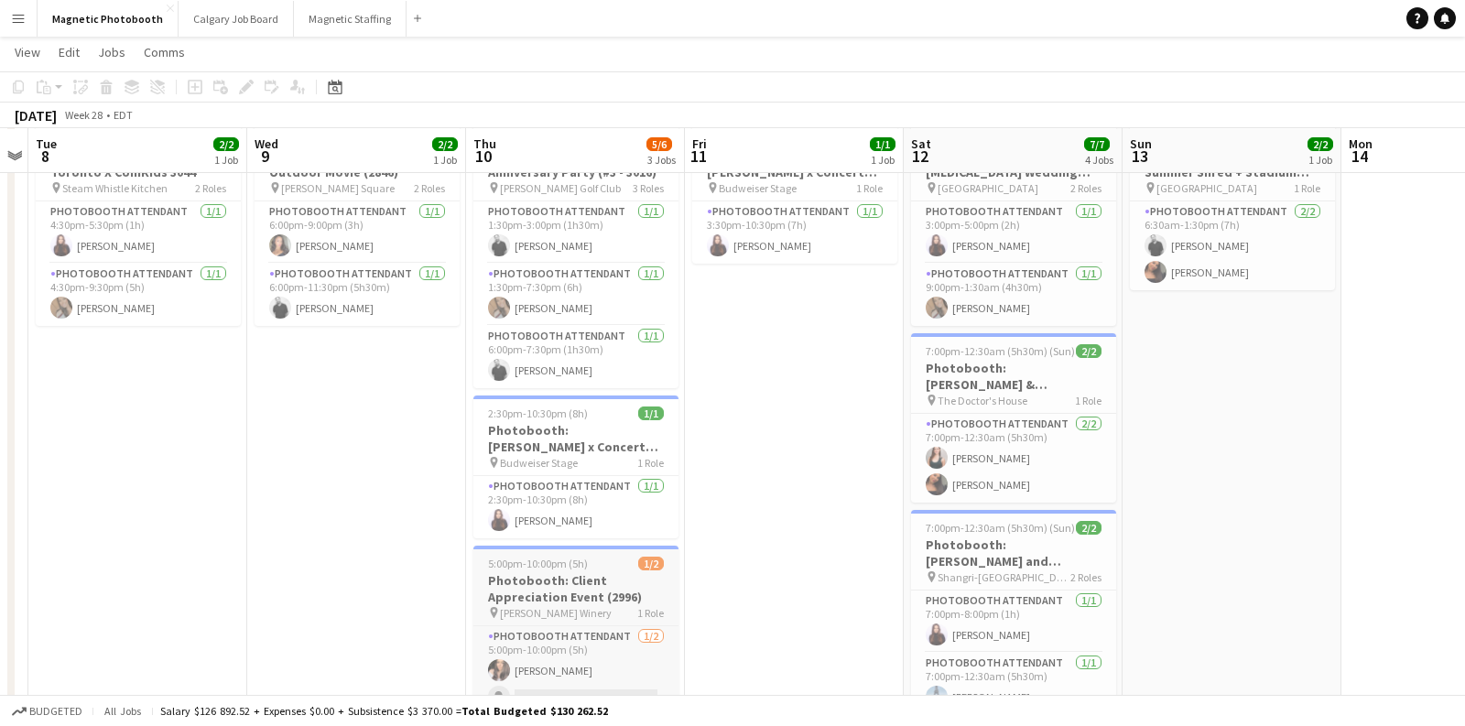
scroll to position [90, 0]
click at [588, 450] on h3 "Photobooth: [PERSON_NAME] x Concert Series (3002)" at bounding box center [575, 440] width 205 height 33
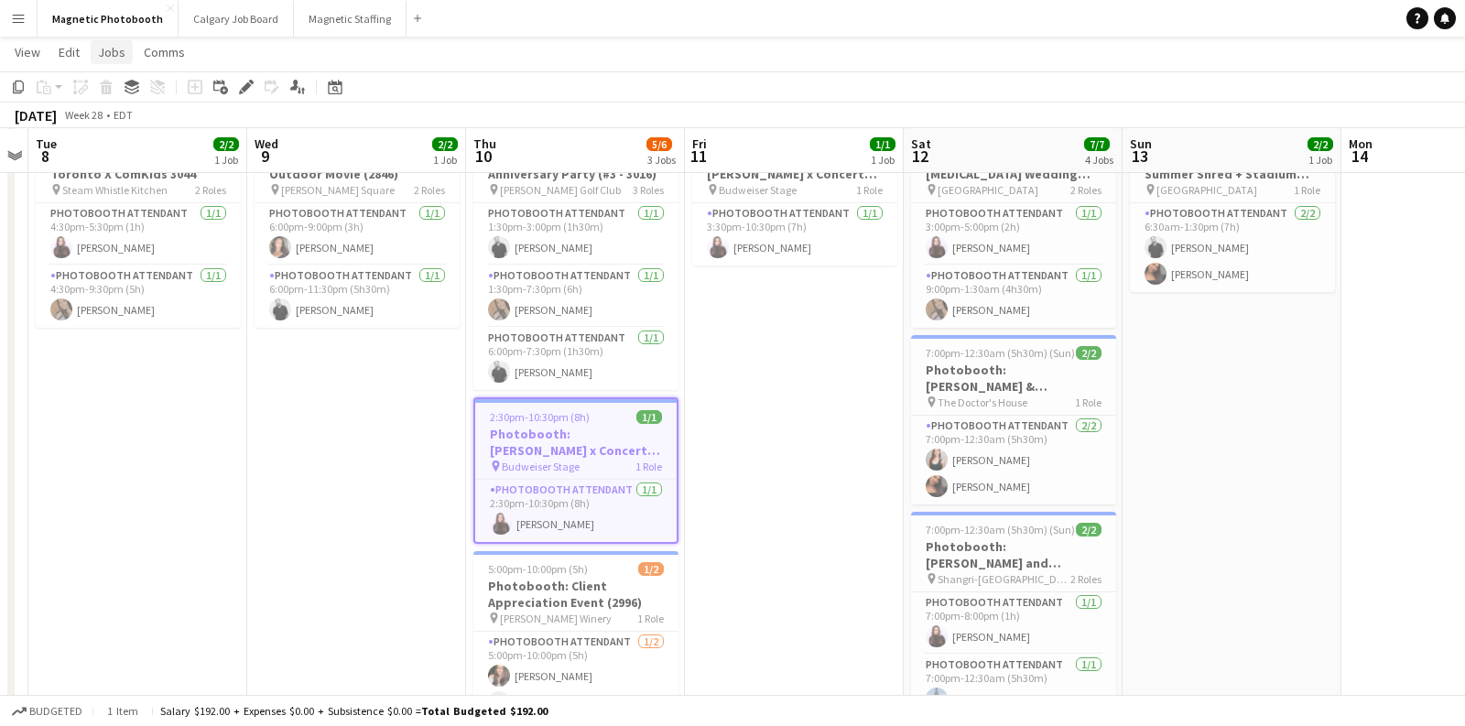
click at [114, 55] on span "Jobs" at bounding box center [111, 52] width 27 height 16
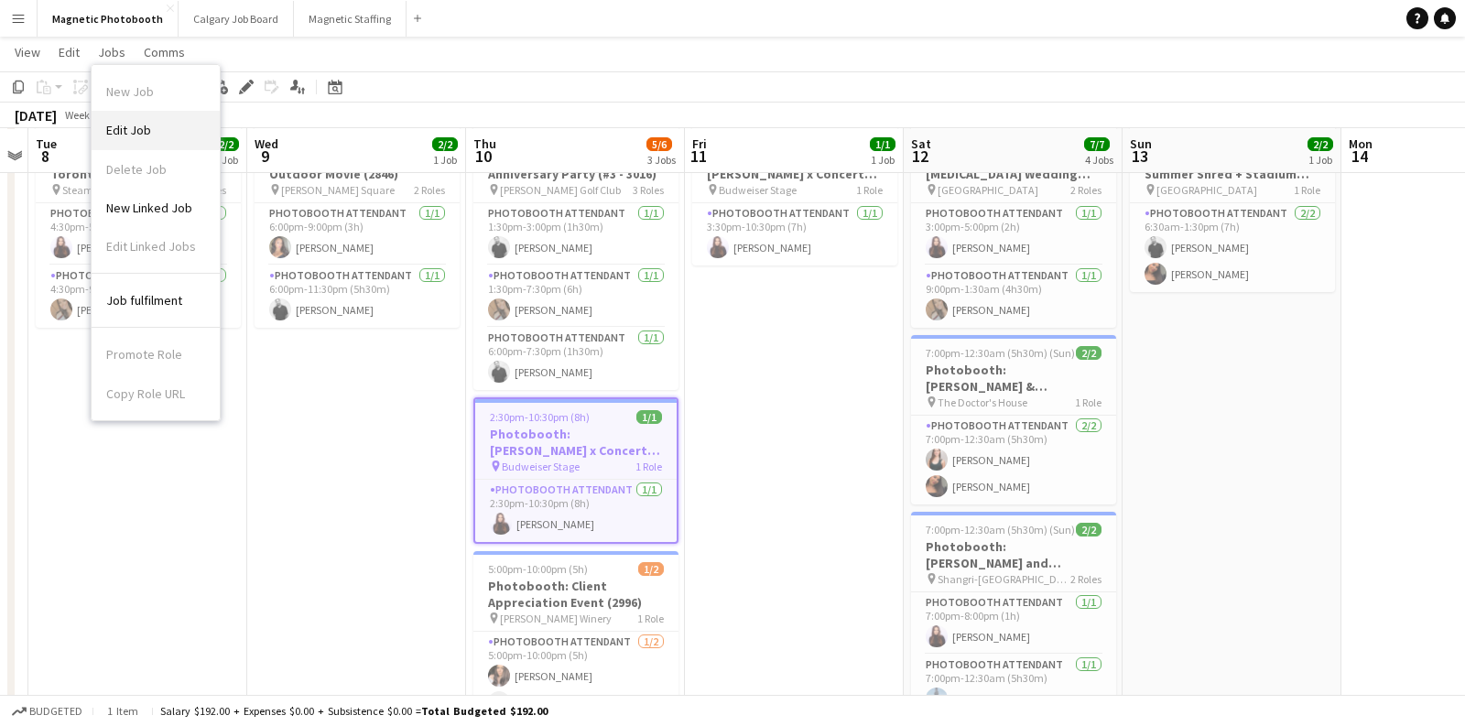
click at [143, 122] on span "Edit Job" at bounding box center [128, 130] width 45 height 16
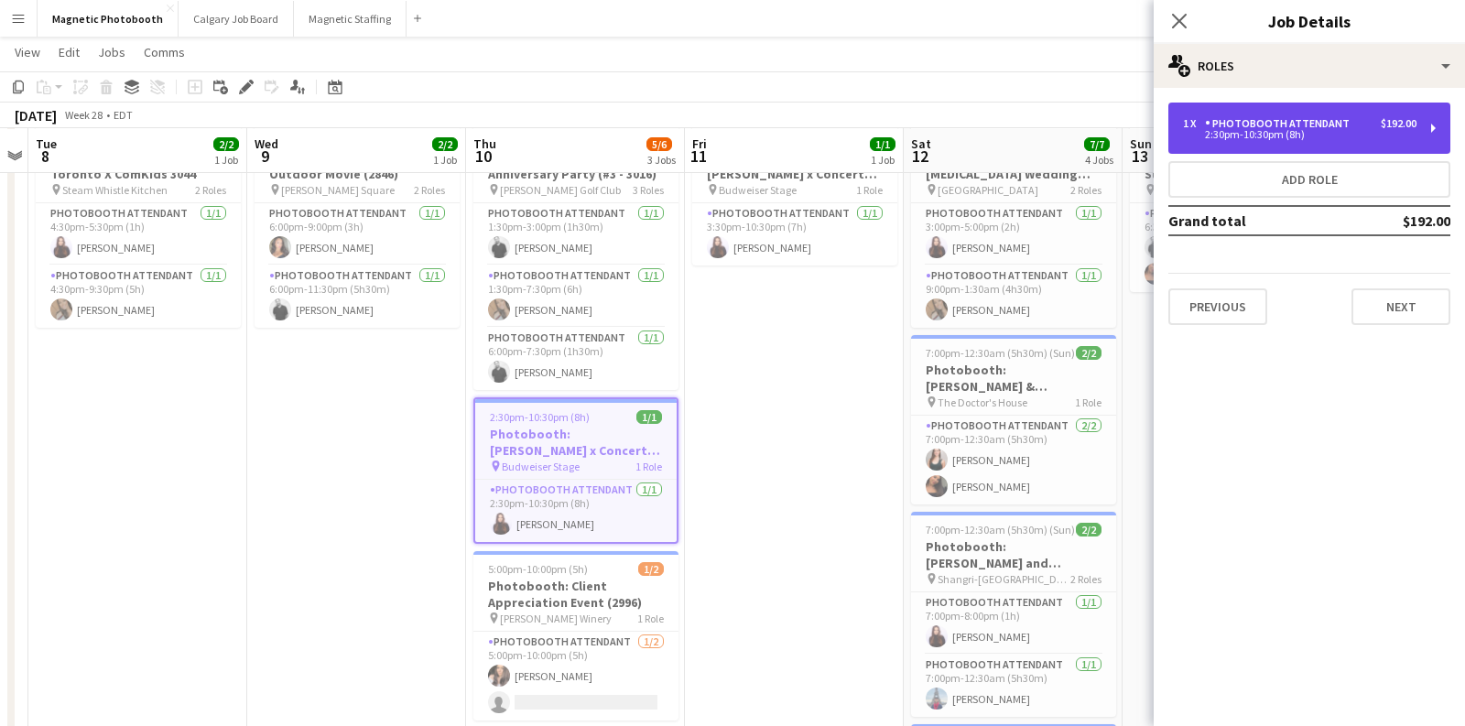
click at [1339, 139] on div "1 x Photobooth Attendant $192.00 2:30pm-10:30pm (8h)" at bounding box center [1310, 128] width 282 height 51
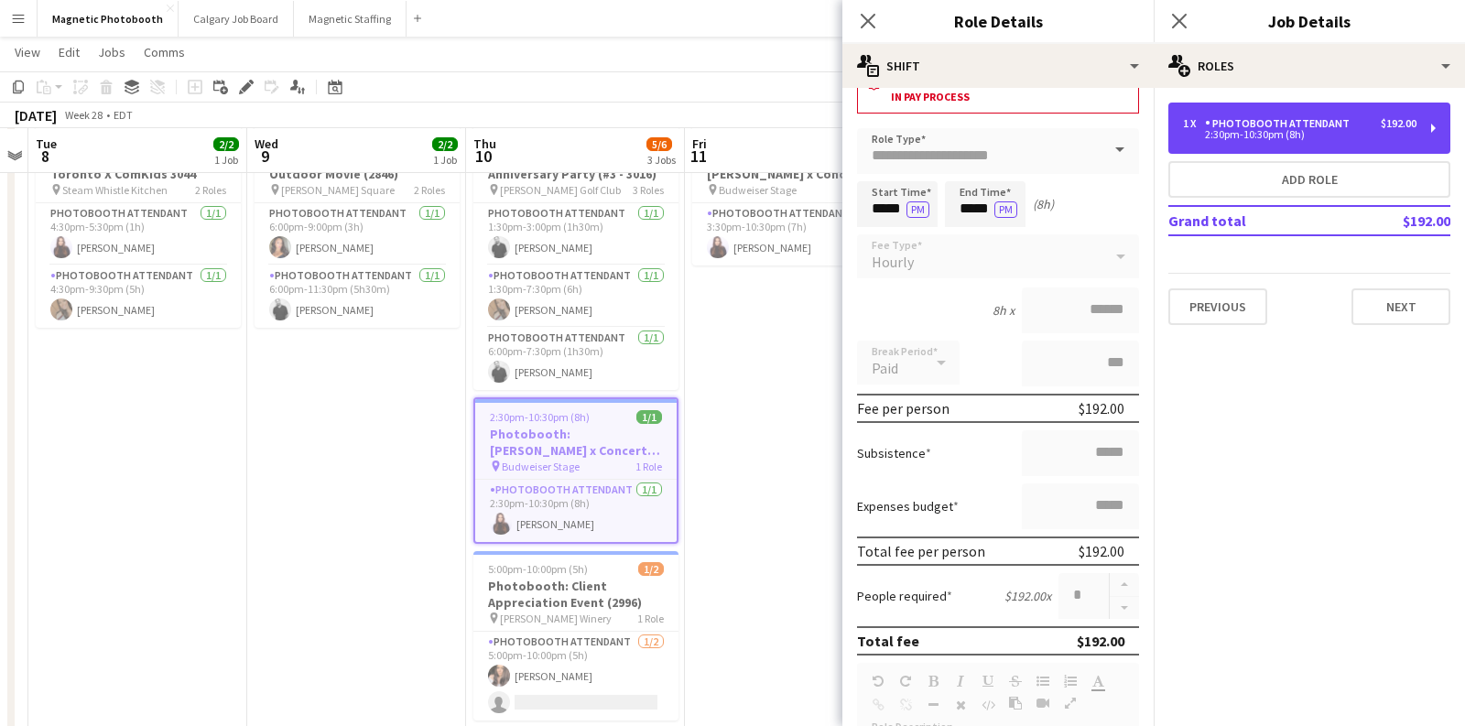
scroll to position [0, 0]
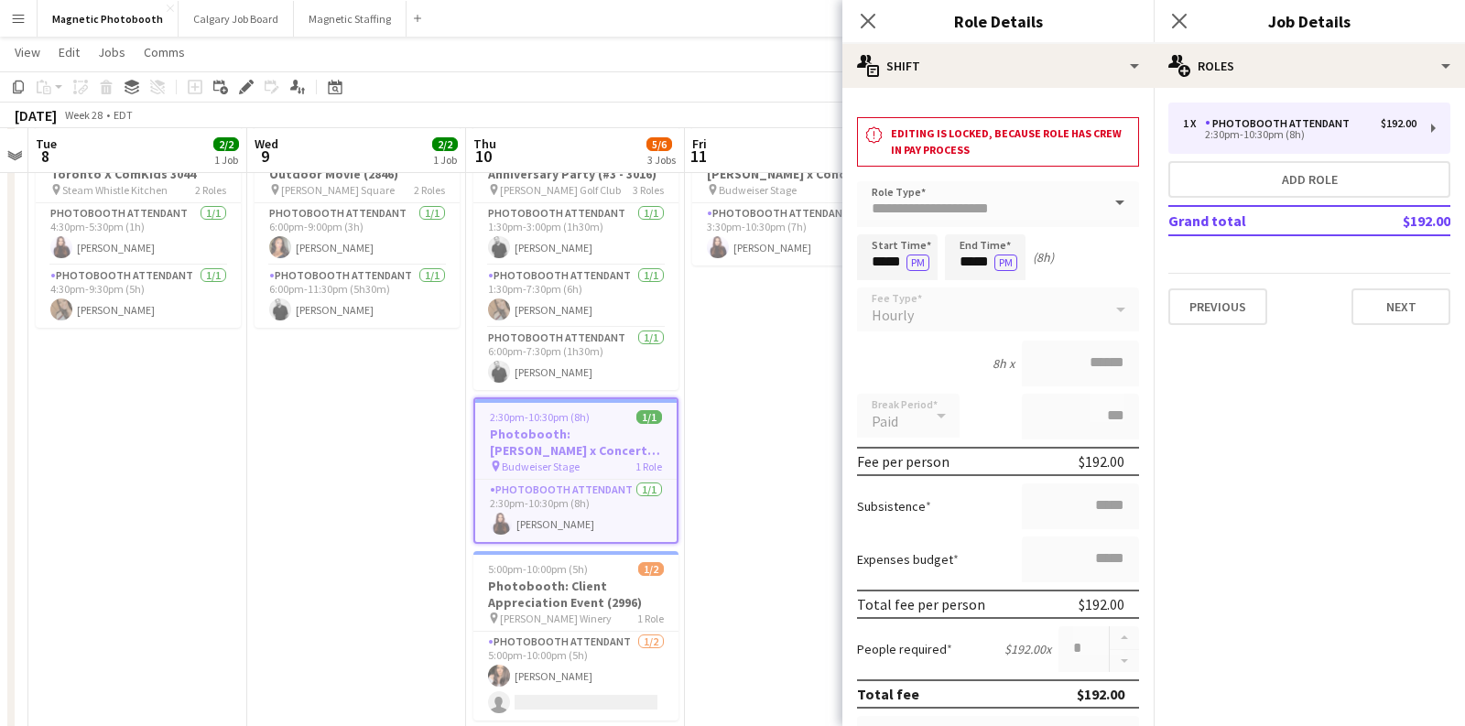
click at [420, 413] on app-date-cell "6:00pm-11:30pm (5h30m) 2/2 Photobooth: TodoToronto Outdoor Movie (2846) pin [PE…" at bounding box center [356, 512] width 219 height 794
